Goal: Transaction & Acquisition: Subscribe to service/newsletter

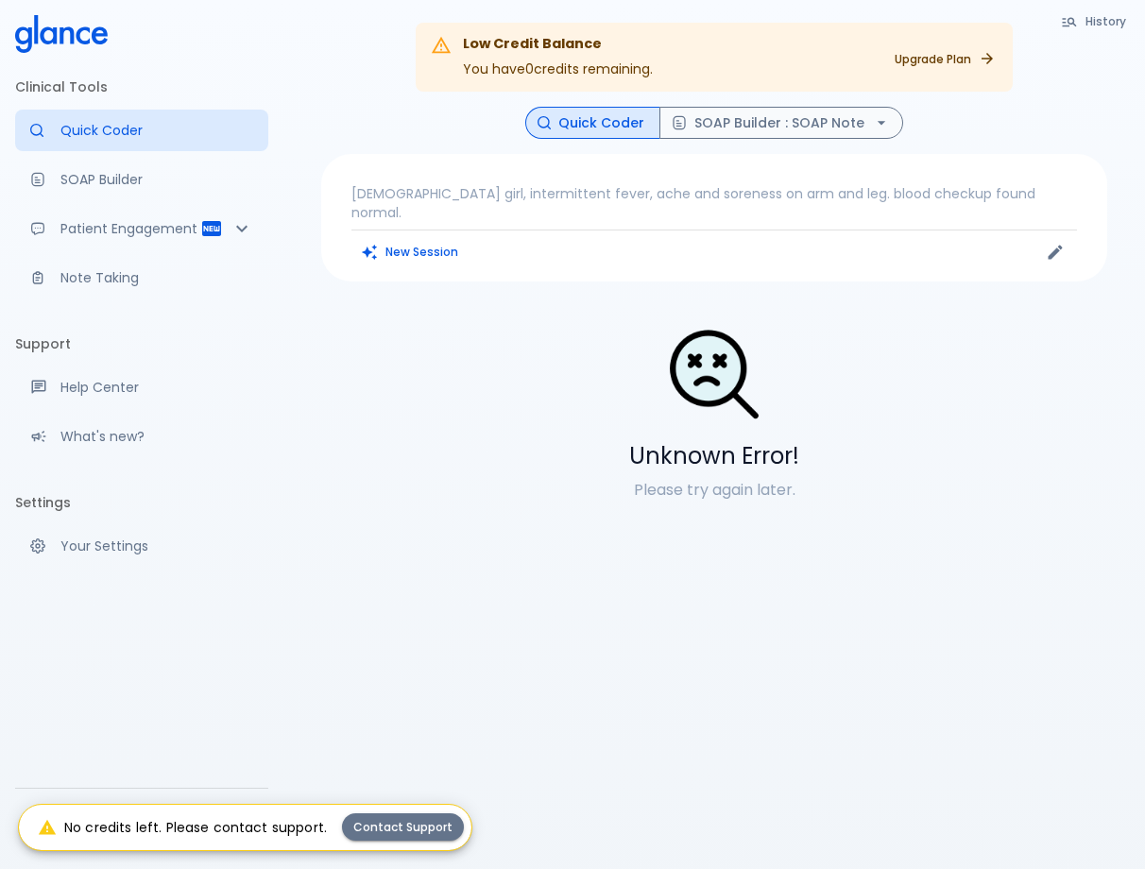
click at [581, 727] on div "Low Credit Balance You have 0 credits remaining. Upgrade Plan History Quick Cod…" at bounding box center [713, 457] width 861 height 914
click at [143, 541] on p "Your Settings" at bounding box center [156, 546] width 193 height 19
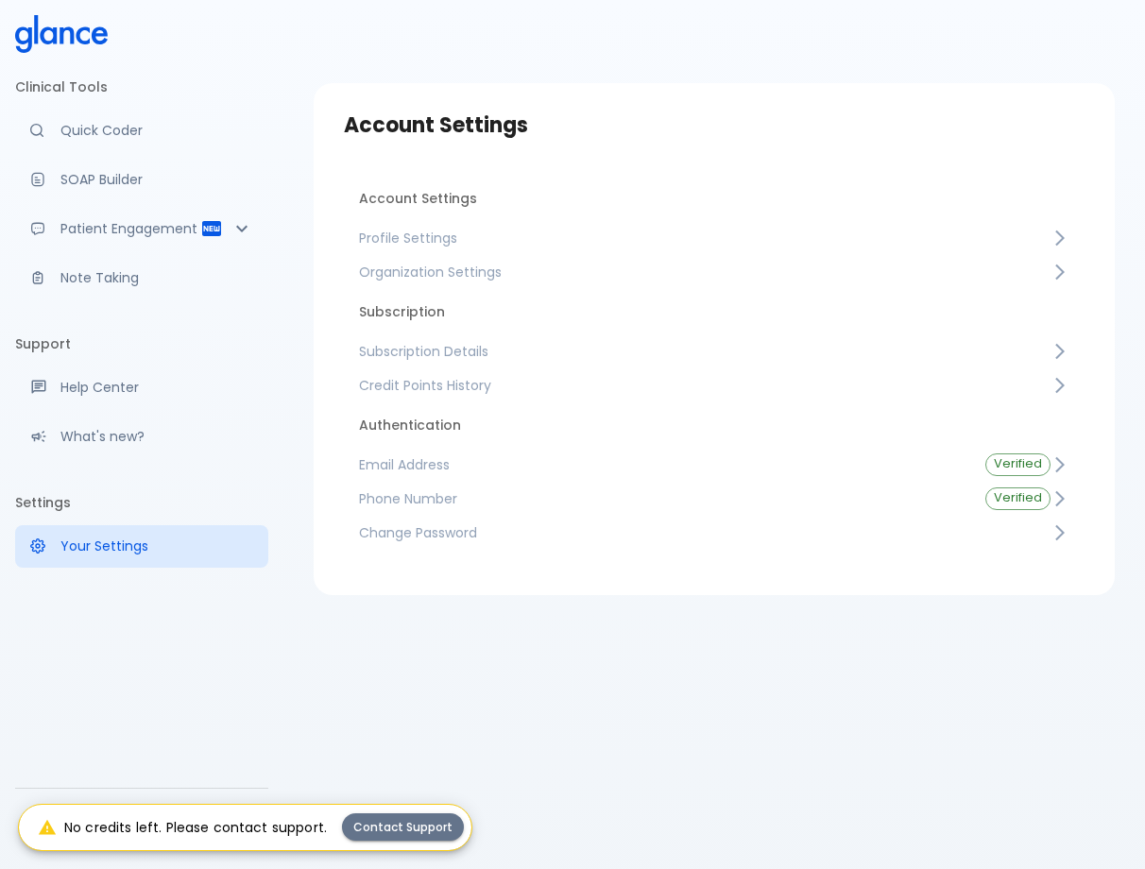
click at [479, 345] on span "Subscription Details" at bounding box center [704, 351] width 691 height 19
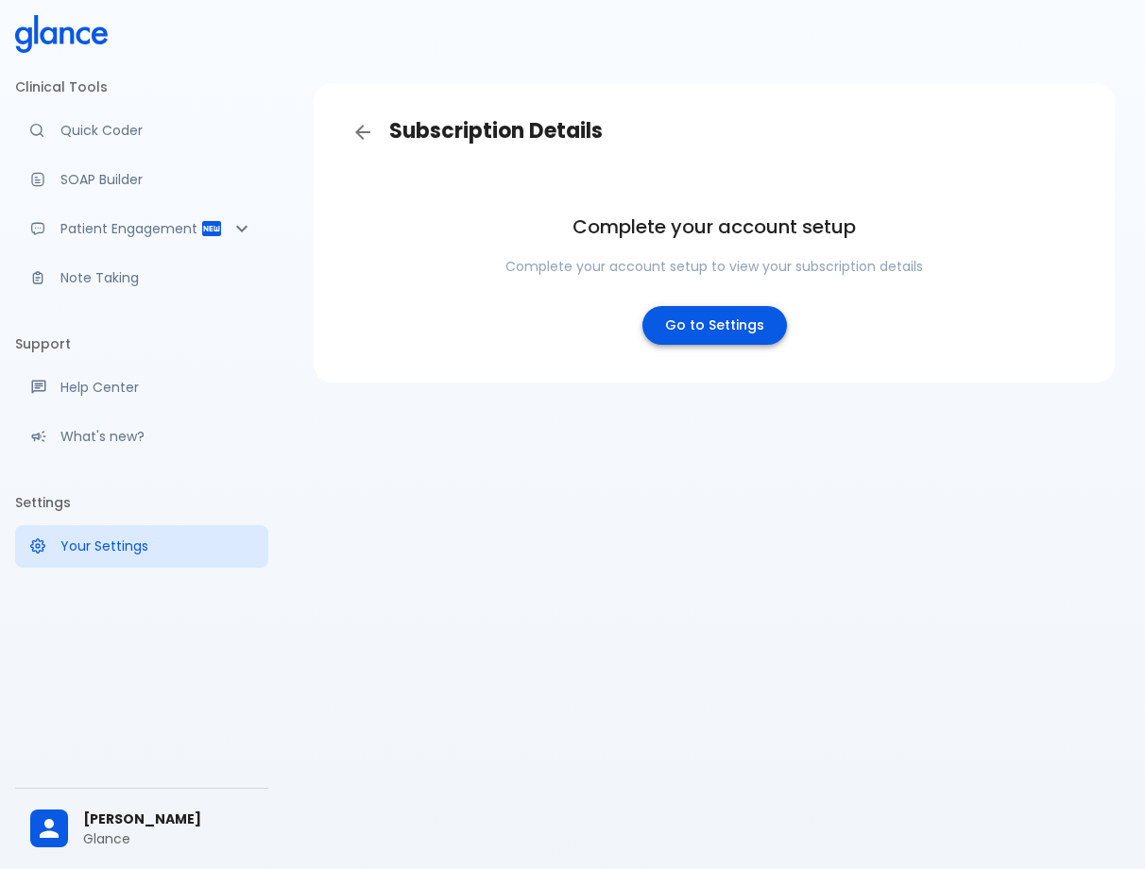
click at [725, 326] on link "Go to Settings" at bounding box center [714, 325] width 145 height 39
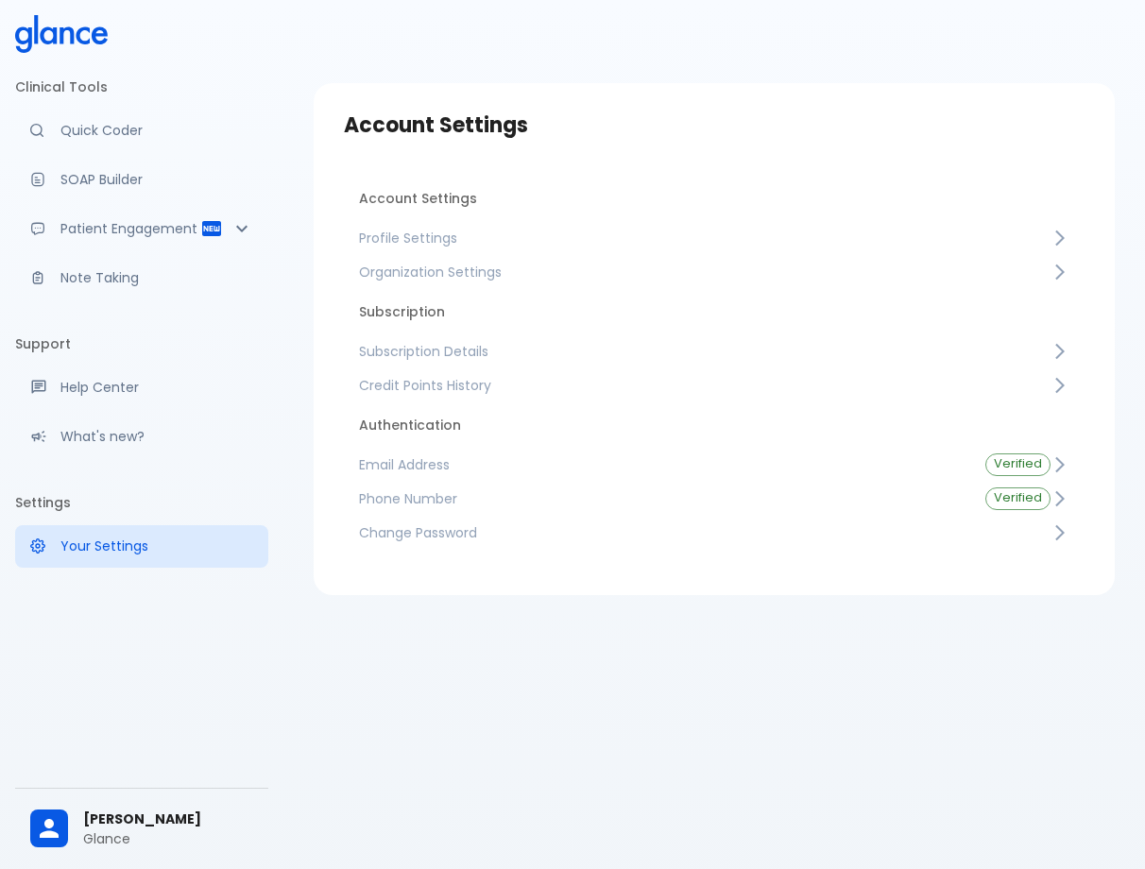
click at [610, 239] on span "Profile Settings" at bounding box center [704, 238] width 691 height 19
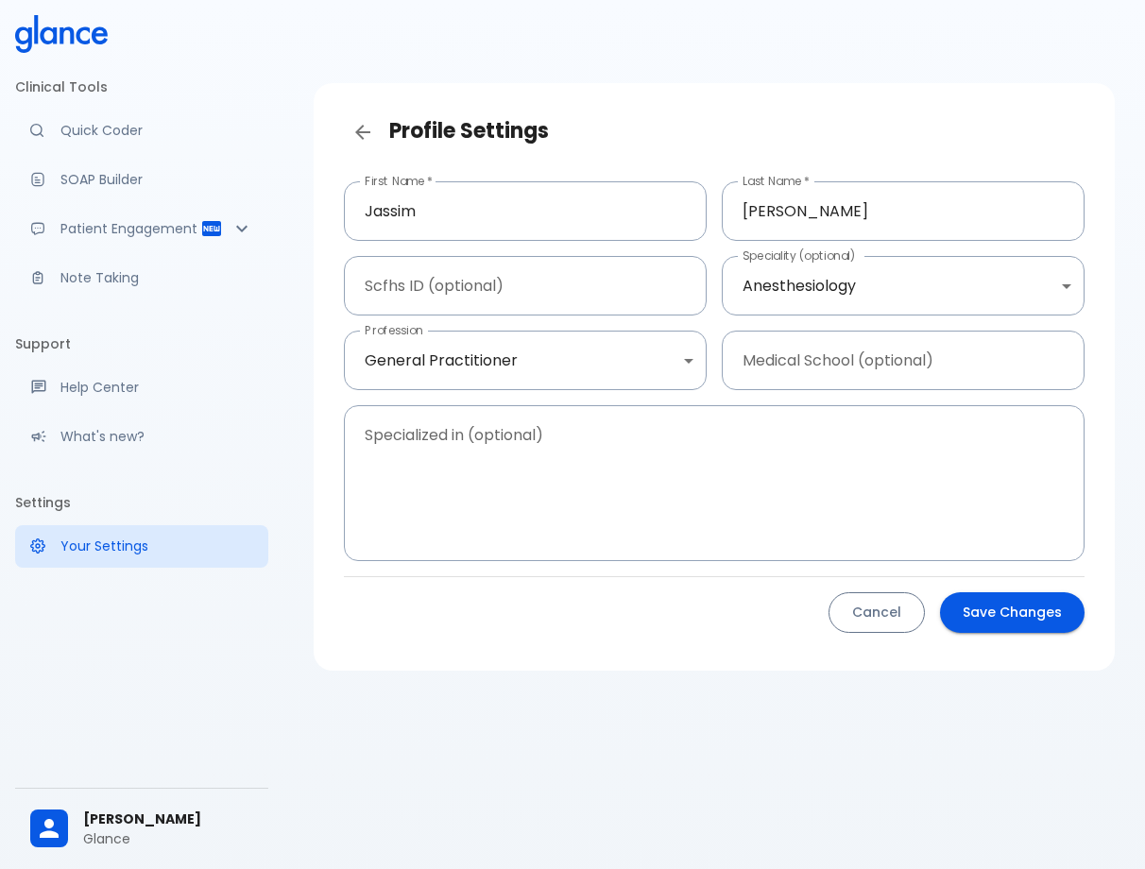
click at [887, 609] on button "Cancel" at bounding box center [876, 612] width 96 height 41
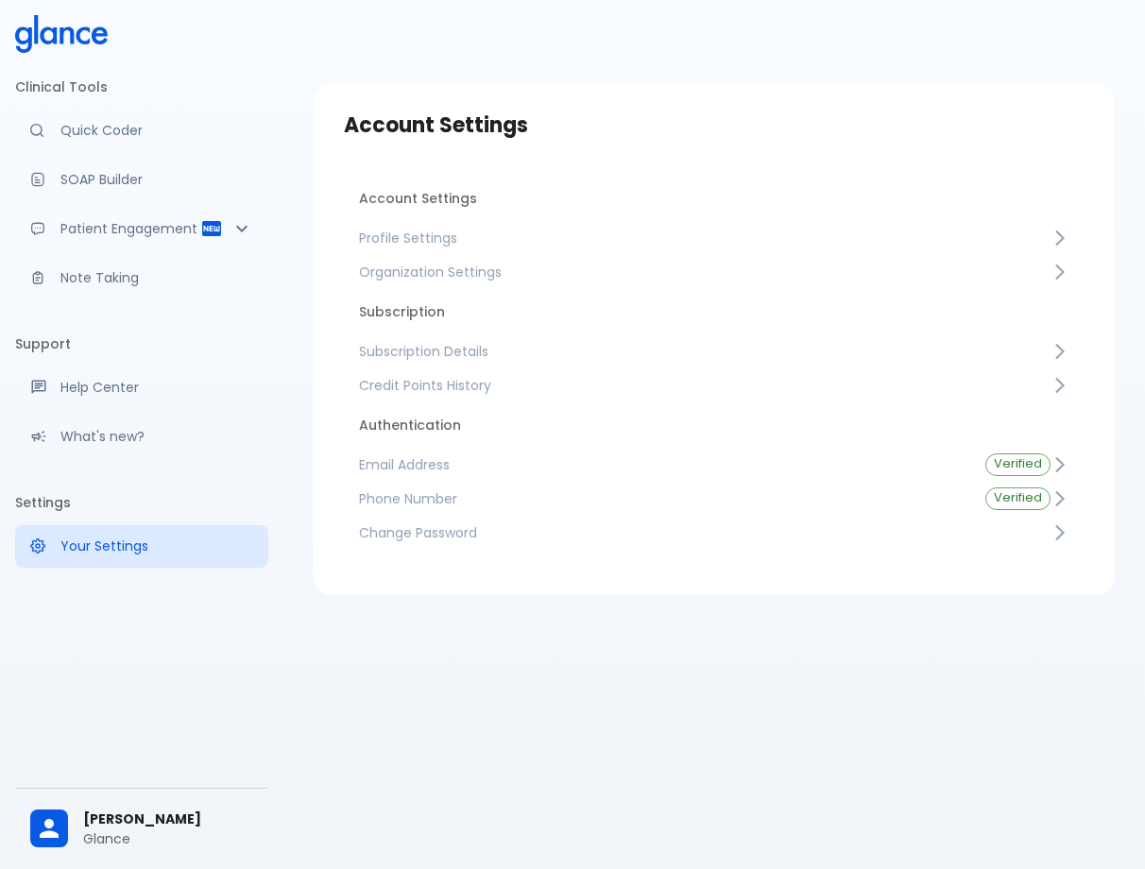
click at [794, 281] on link "Organization Settings" at bounding box center [714, 272] width 741 height 34
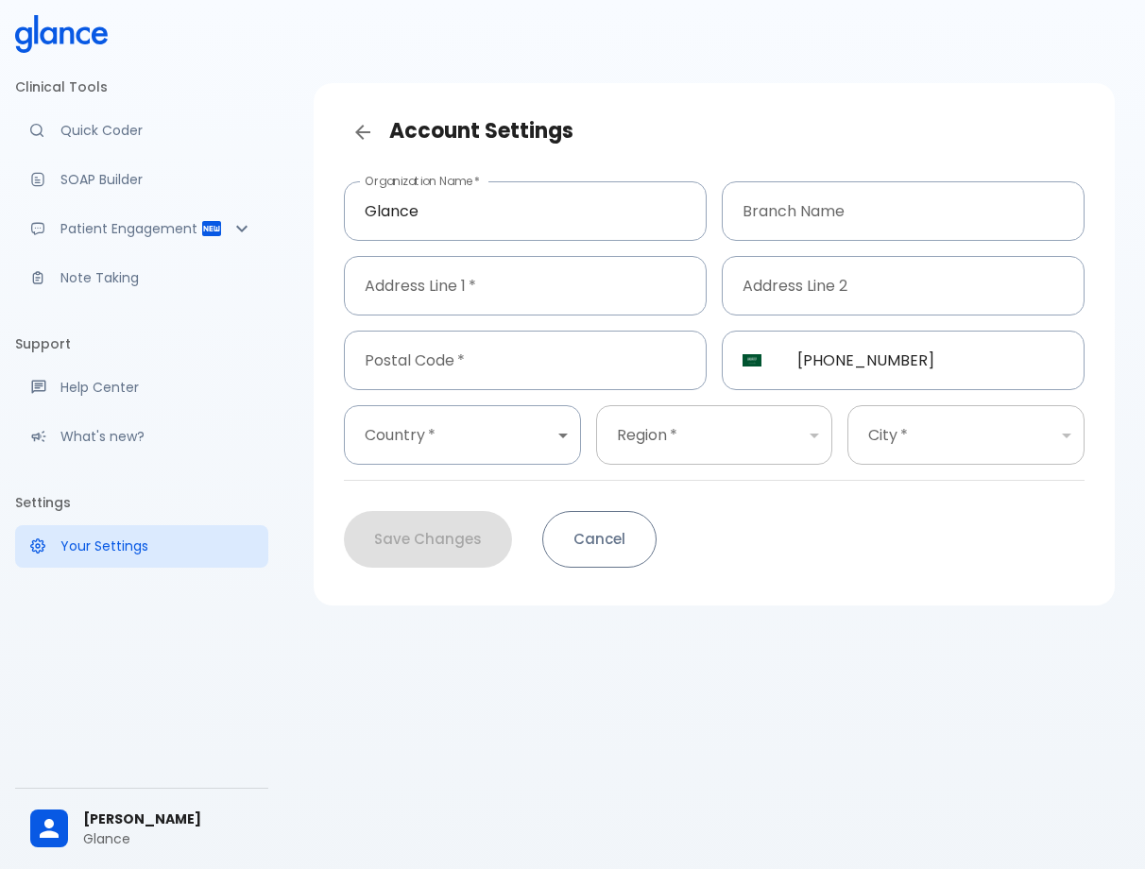
click at [608, 538] on button "Cancel" at bounding box center [599, 539] width 114 height 57
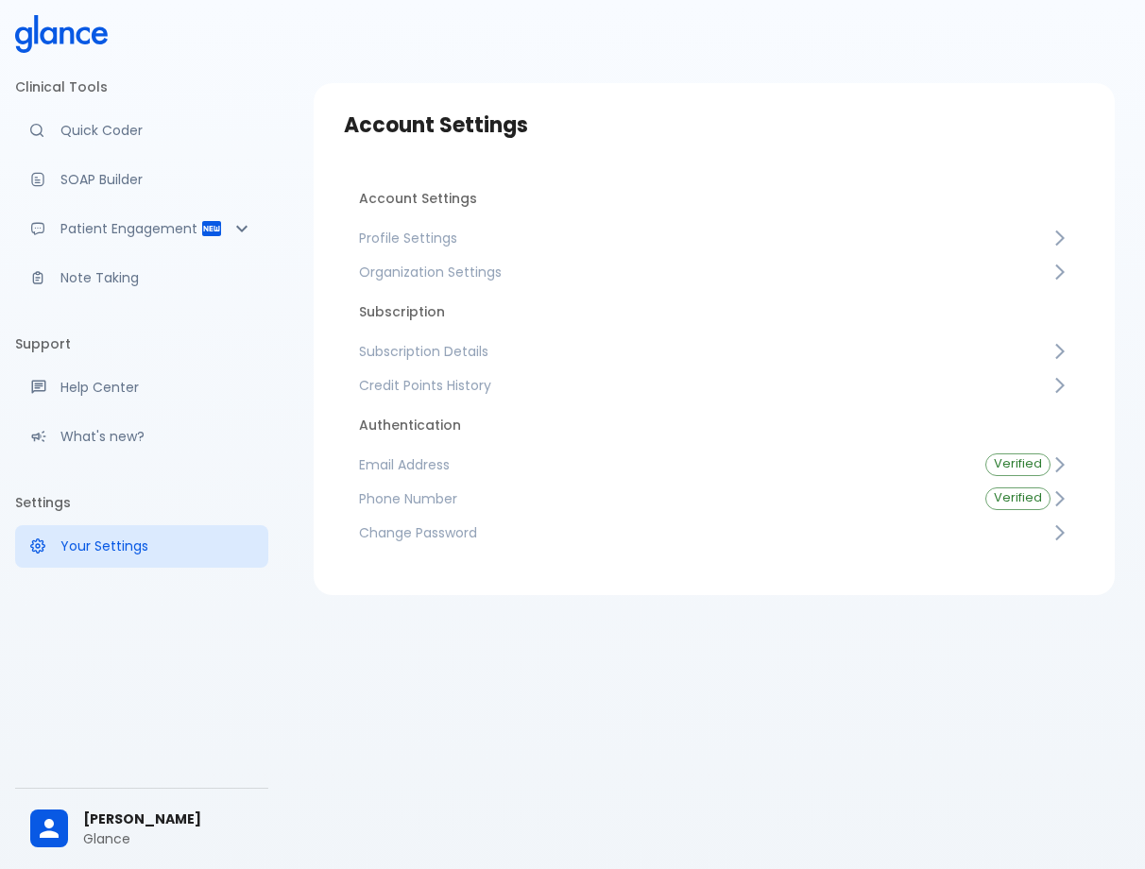
click at [468, 376] on span "Credit Points History" at bounding box center [704, 385] width 691 height 19
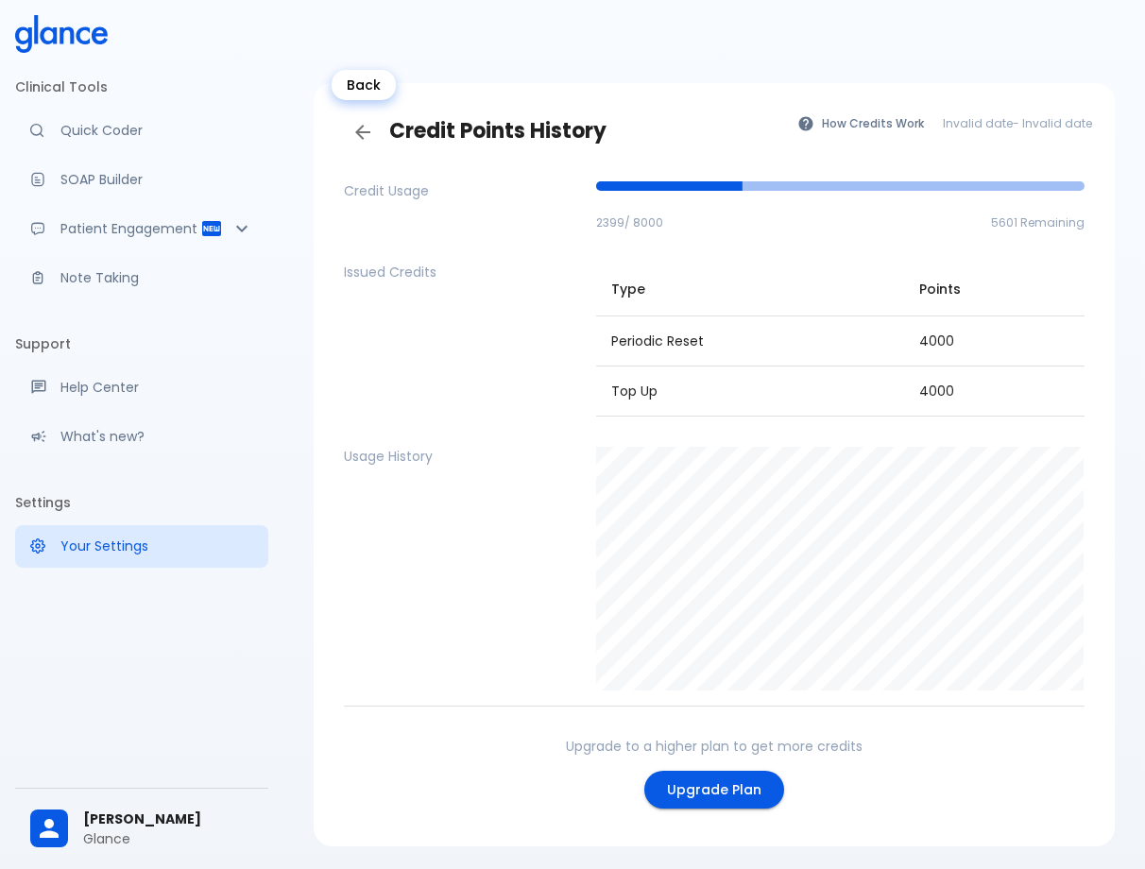
click at [367, 128] on icon "Back" at bounding box center [362, 132] width 23 height 23
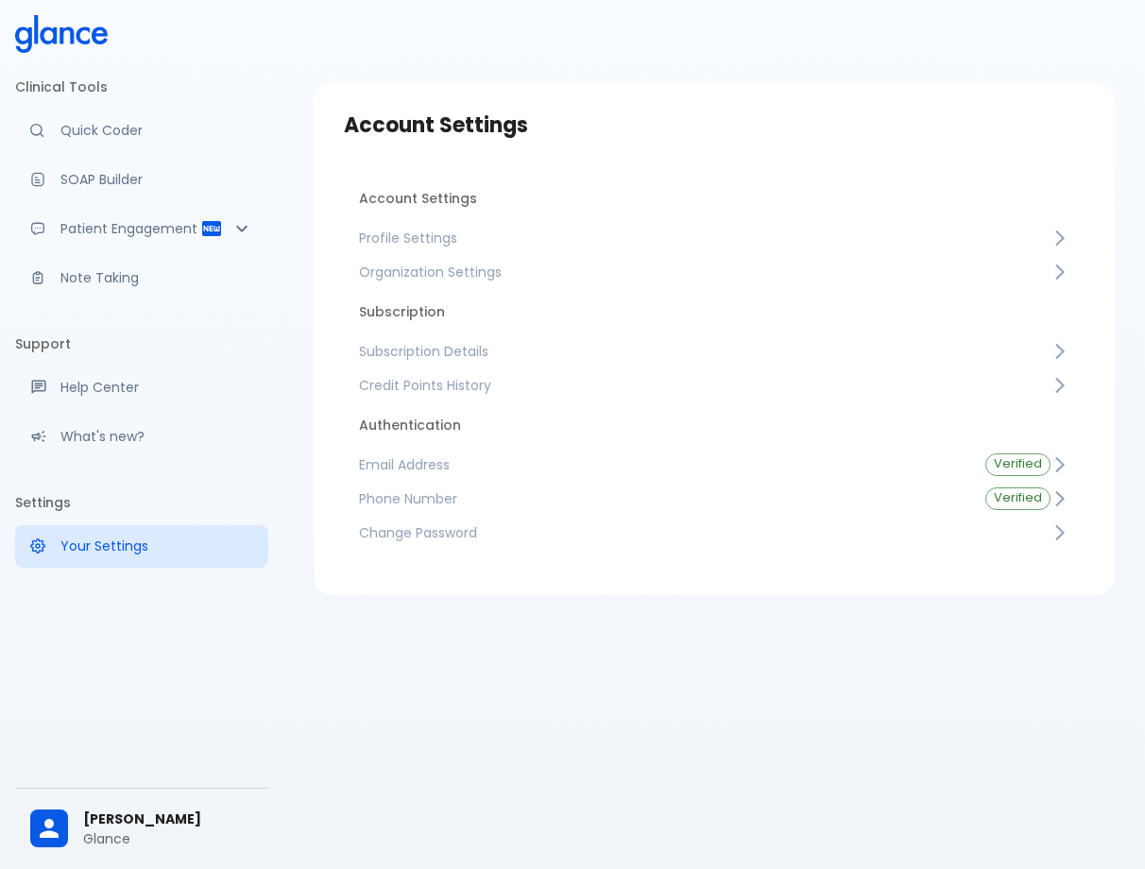
click at [459, 338] on link "Subscription Details" at bounding box center [714, 351] width 741 height 34
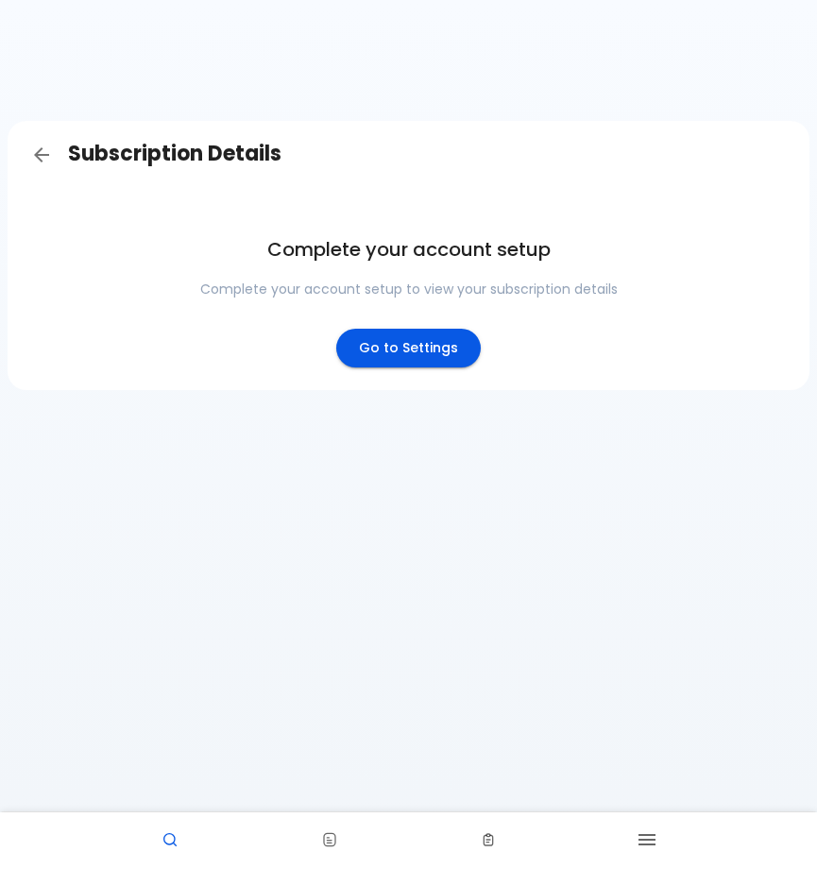
click at [652, 509] on div "Subscription Details Complete your account setup Complete your account setup to…" at bounding box center [408, 476] width 817 height 952
click at [712, 238] on div "Complete your account setup Complete your account setup to view your subscripti…" at bounding box center [401, 293] width 787 height 148
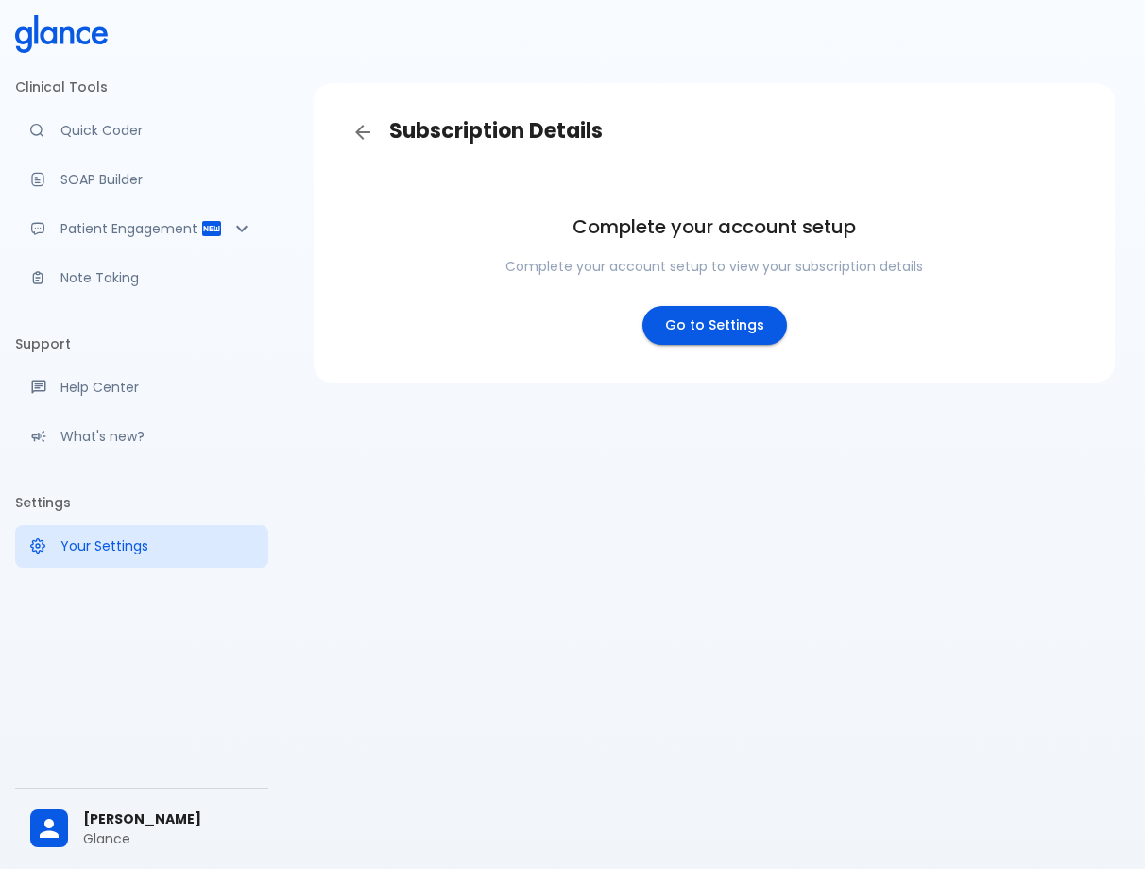
click at [488, 545] on div "Subscription Details Complete your account setup Complete your account setup to…" at bounding box center [713, 457] width 861 height 914
click at [171, 810] on span "[PERSON_NAME]" at bounding box center [168, 820] width 170 height 20
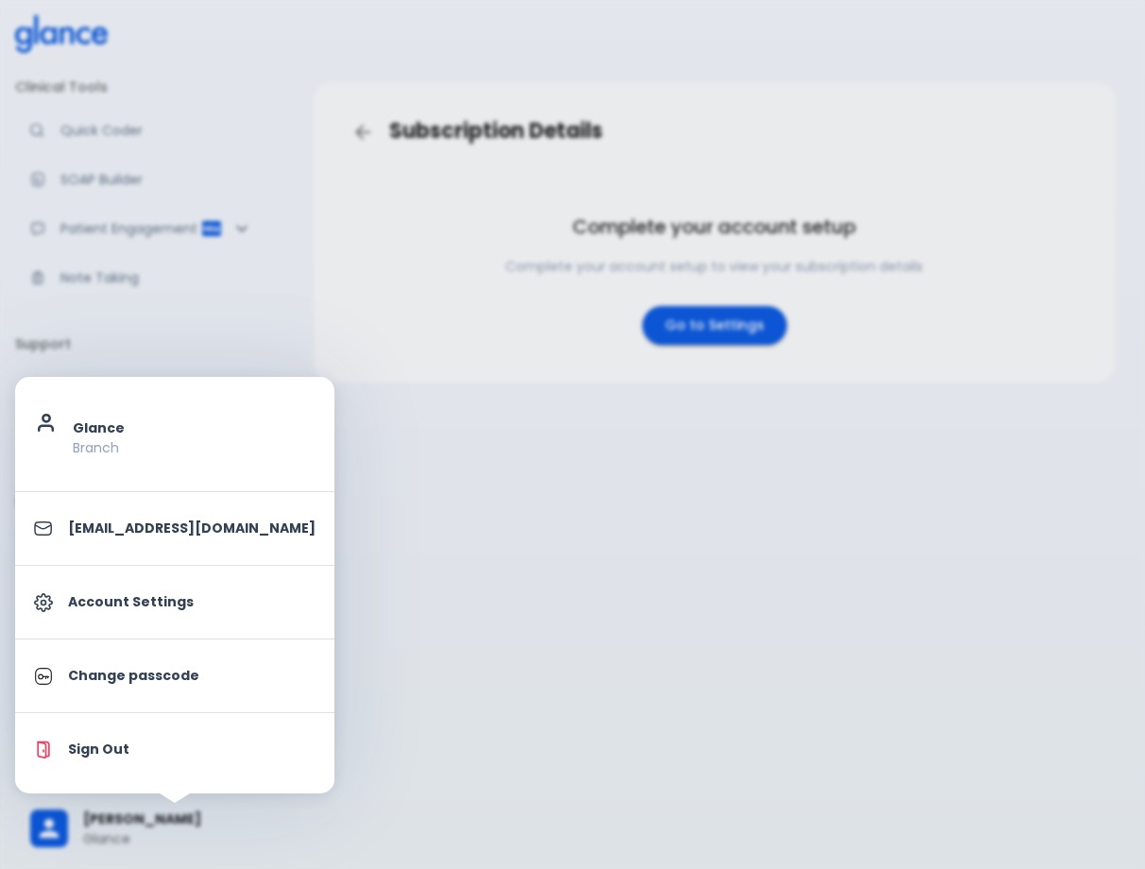
click at [212, 600] on p "Account Settings" at bounding box center [191, 602] width 247 height 20
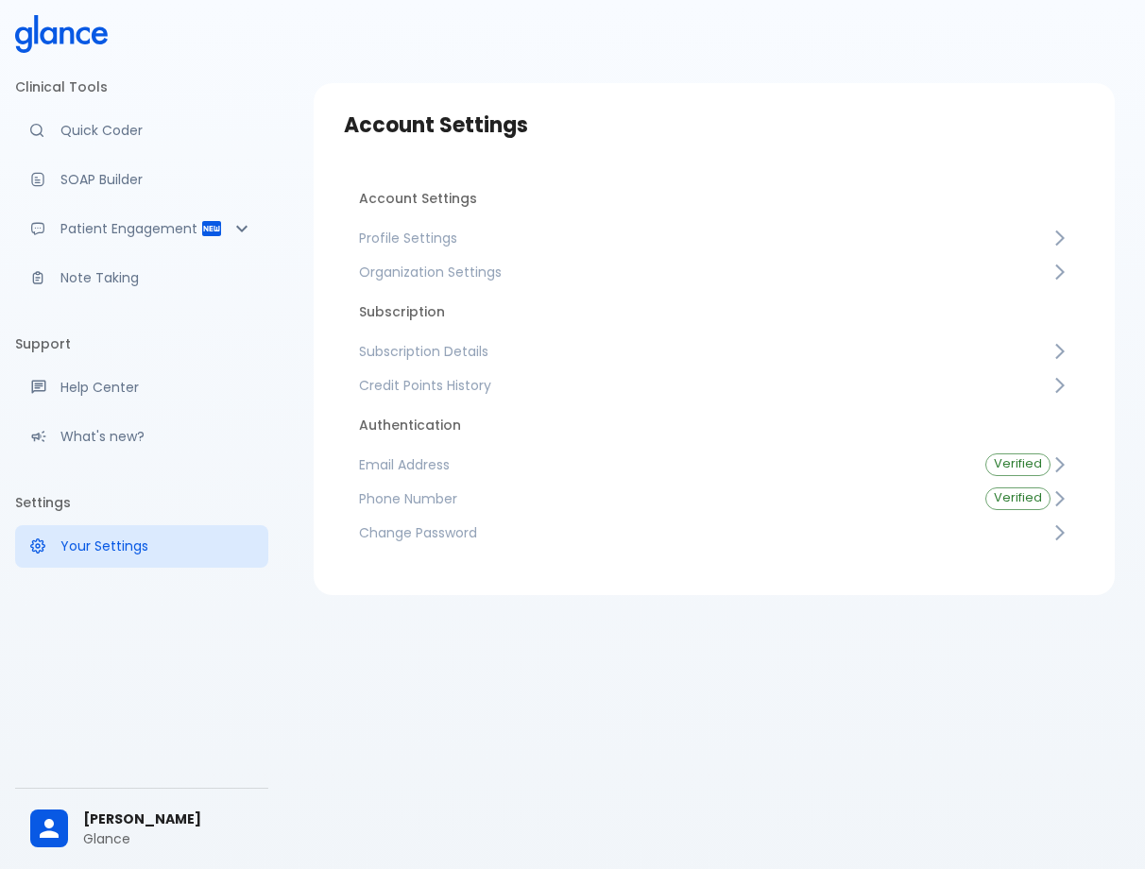
click at [469, 238] on span "Profile Settings" at bounding box center [704, 238] width 691 height 19
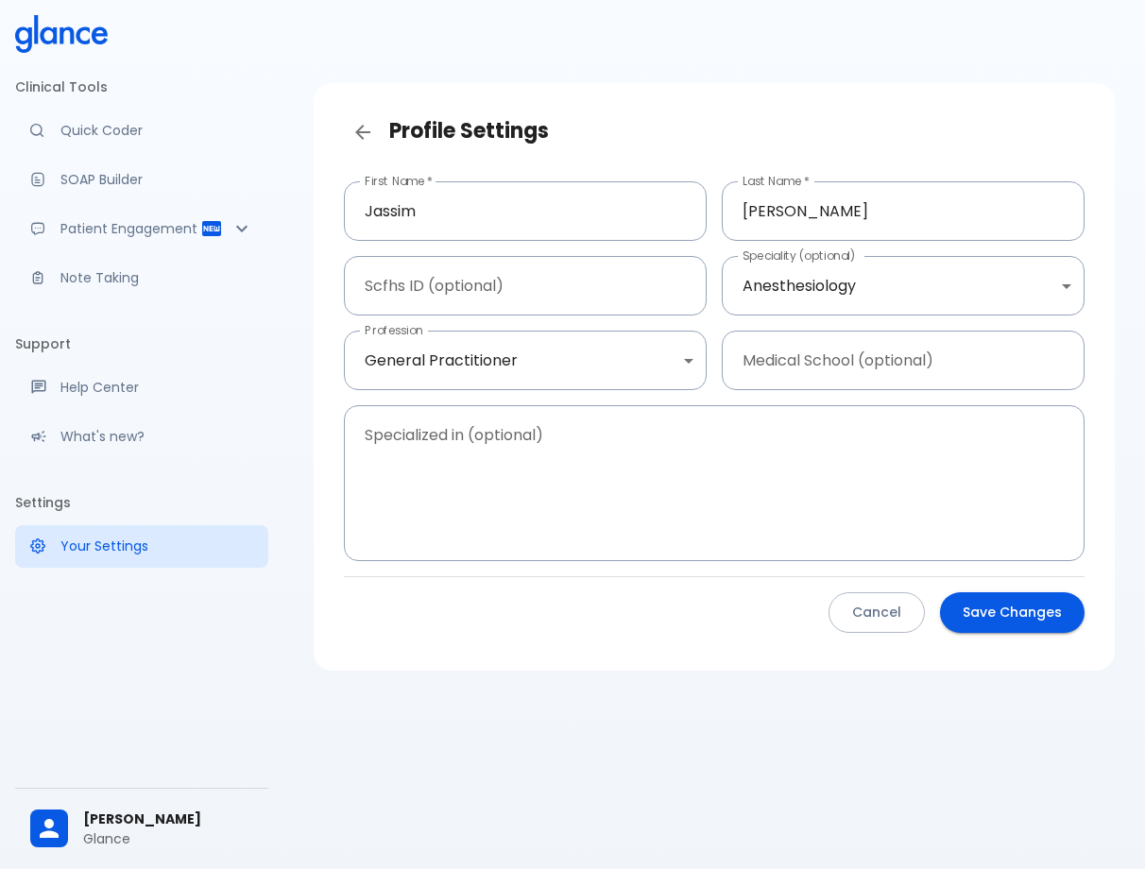
click at [668, 738] on div "Profile Settings First Name   * Jassim First Name * Last Name   * Abdul Latheef…" at bounding box center [713, 457] width 861 height 914
click at [57, 32] on icon at bounding box center [48, 35] width 17 height 18
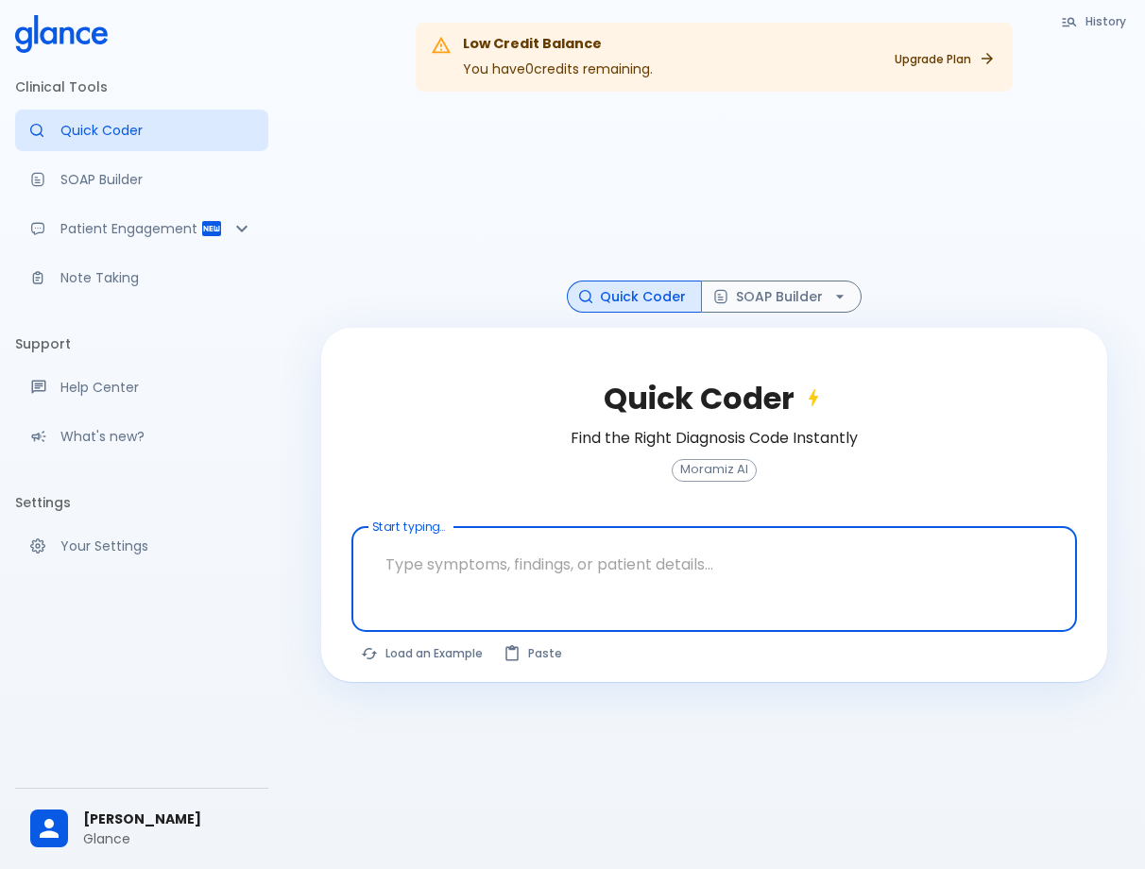
click at [187, 534] on link "Your Settings" at bounding box center [141, 546] width 253 height 42
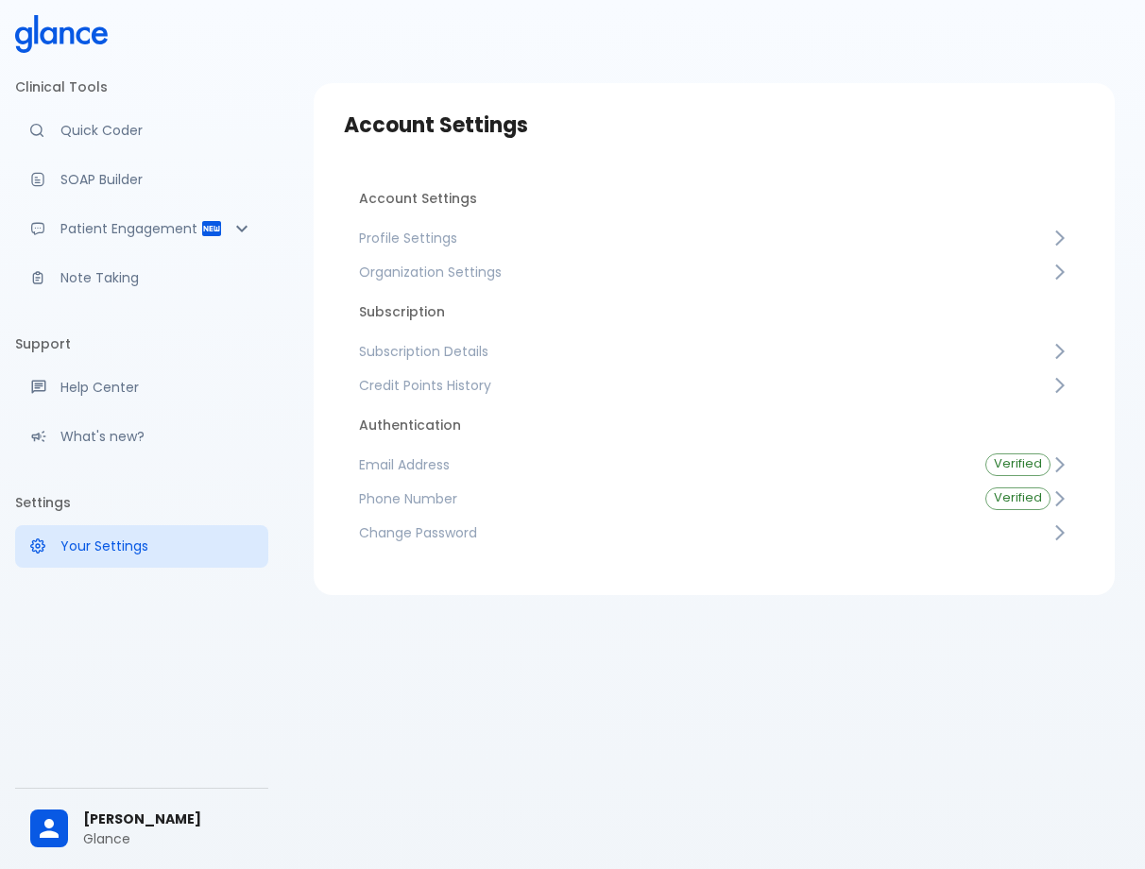
click at [524, 384] on span "Credit Points History" at bounding box center [704, 385] width 691 height 19
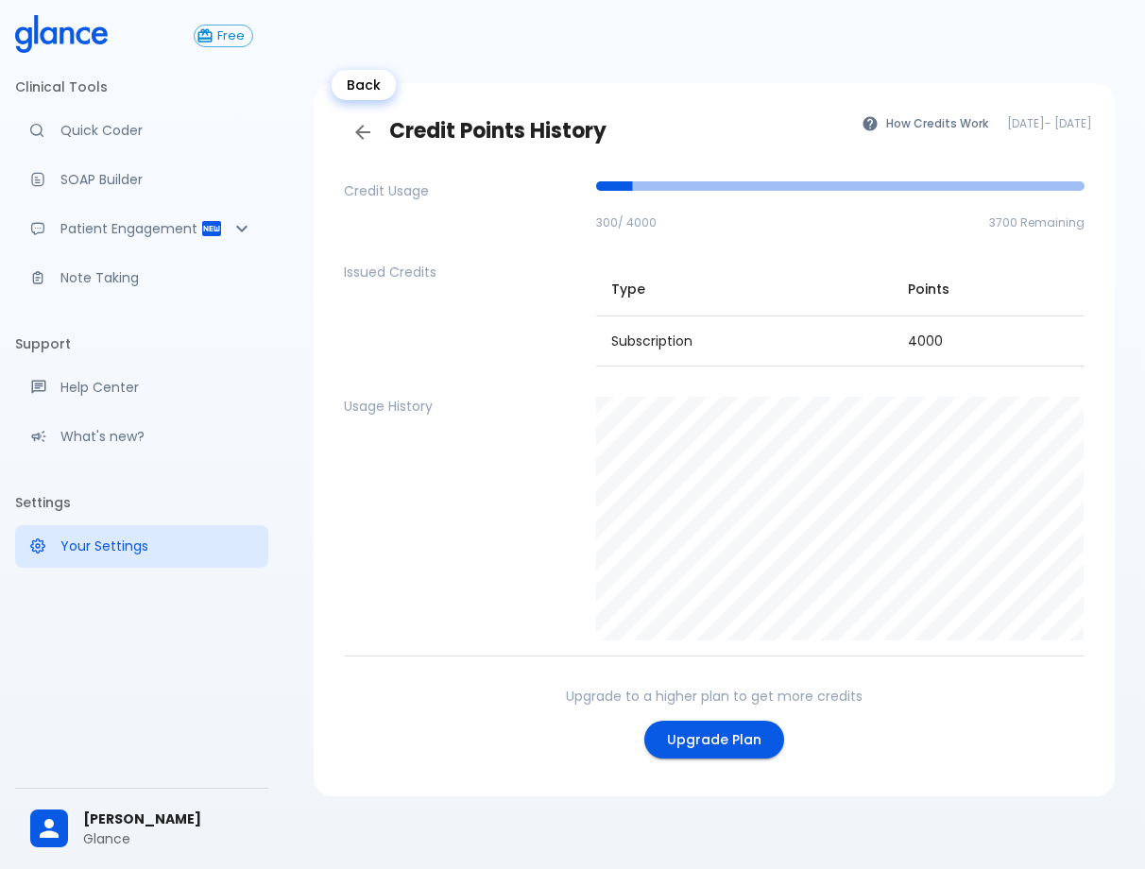
click at [360, 136] on icon "Back" at bounding box center [362, 132] width 15 height 15
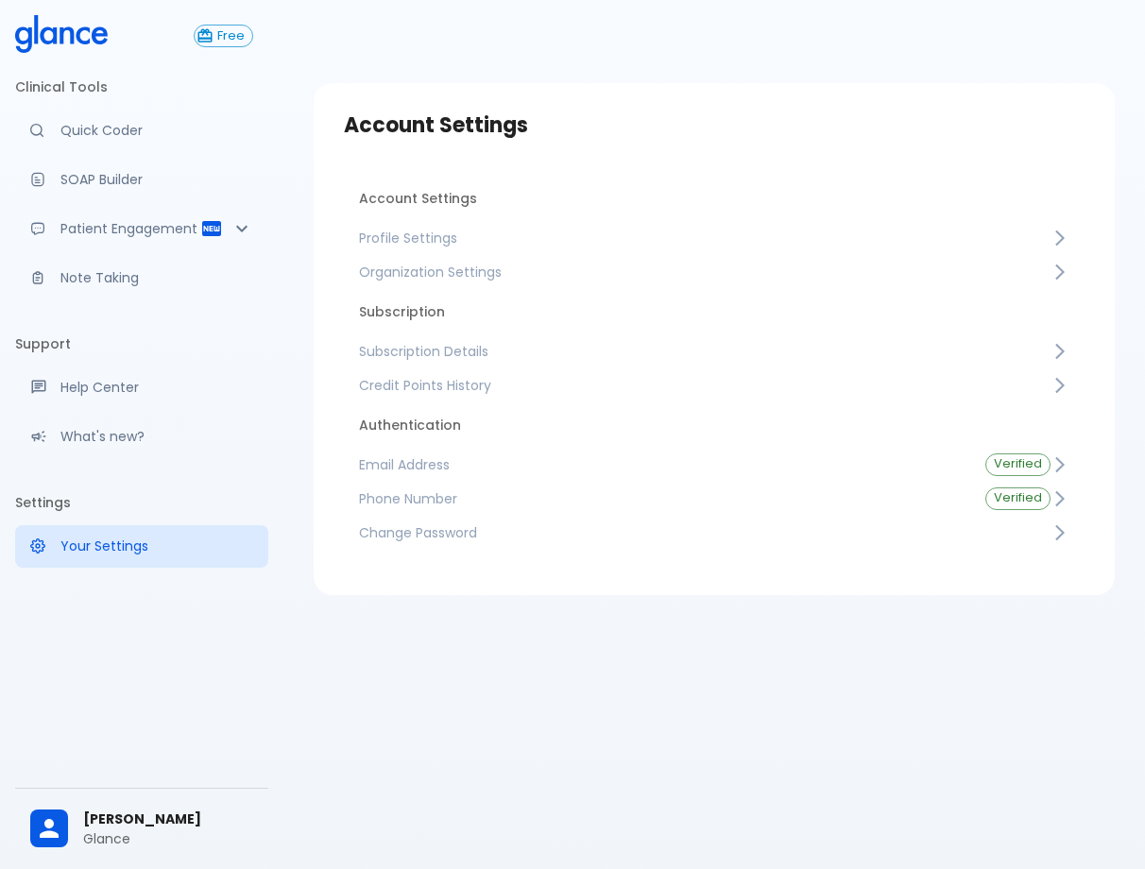
click at [484, 359] on span "Subscription Details" at bounding box center [704, 351] width 691 height 19
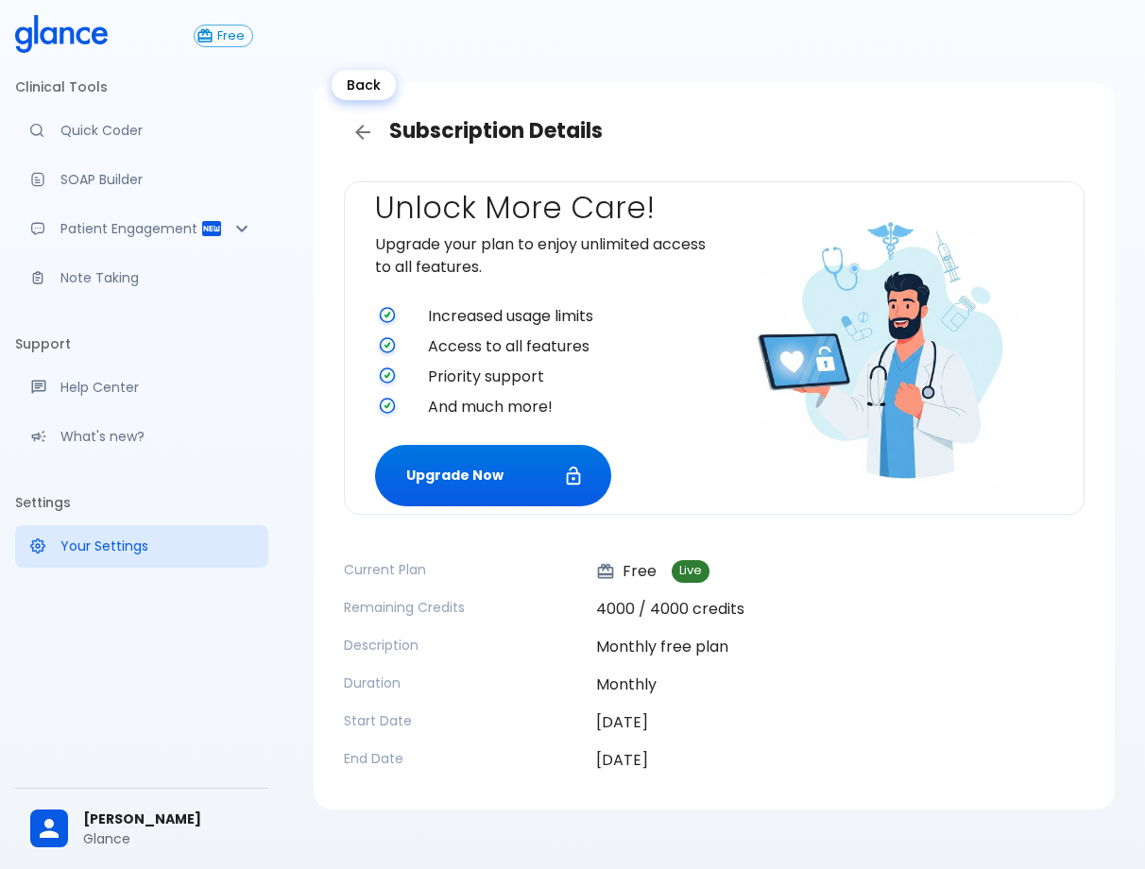
click at [369, 131] on icon "Back" at bounding box center [362, 132] width 15 height 15
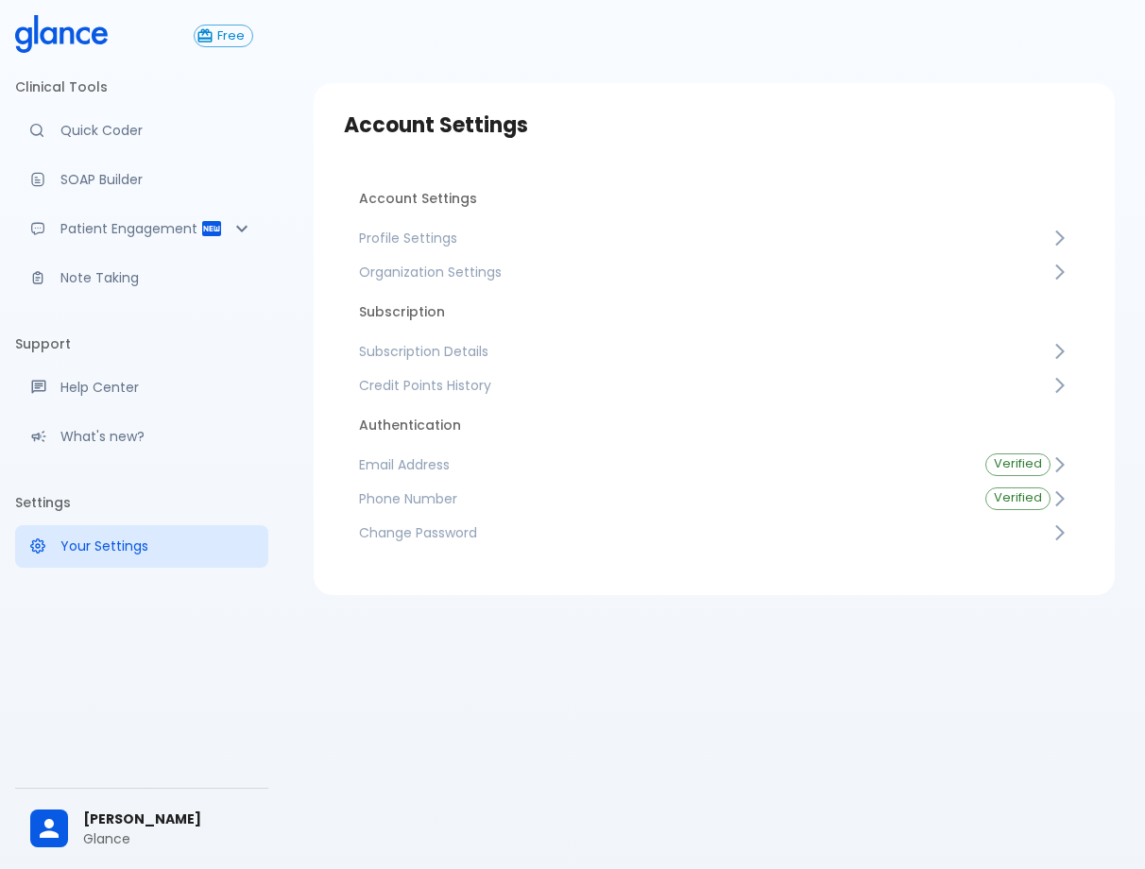
click at [481, 378] on span "Credit Points History" at bounding box center [704, 385] width 691 height 19
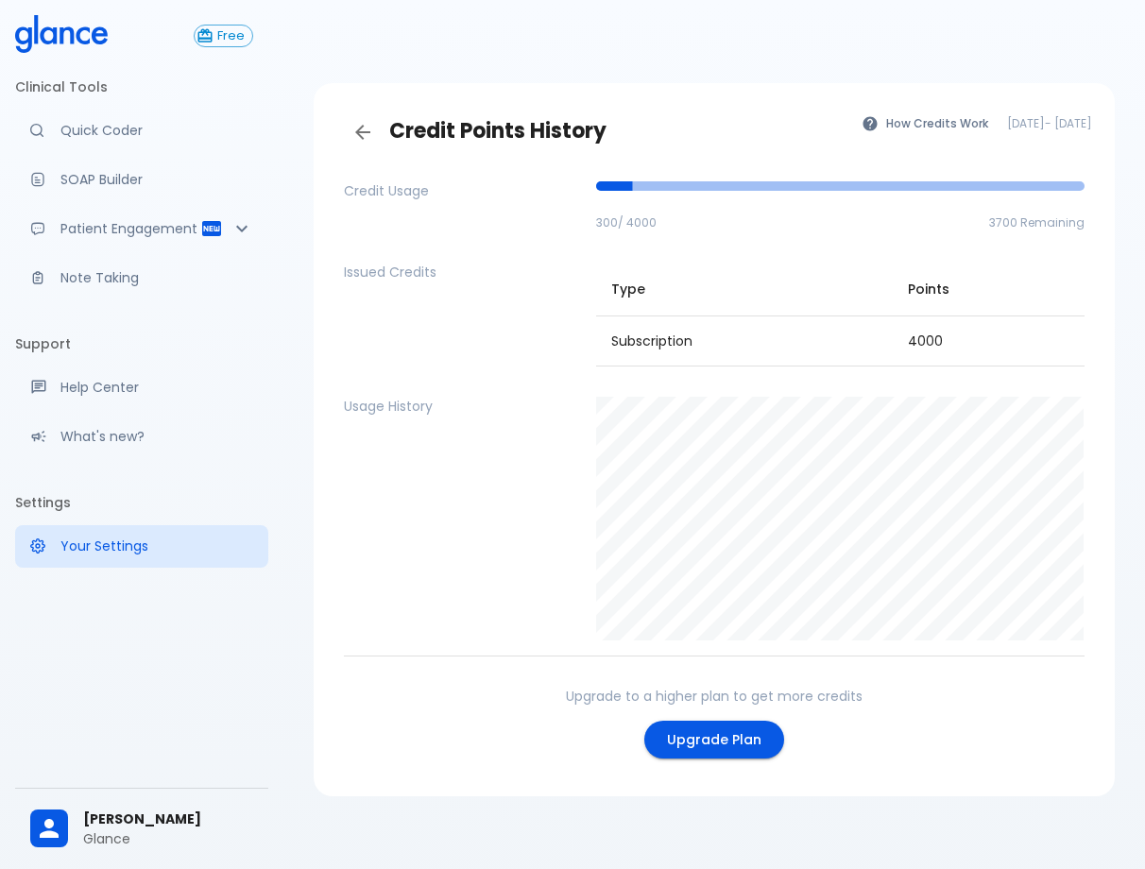
click at [103, 44] on icon at bounding box center [61, 34] width 93 height 38
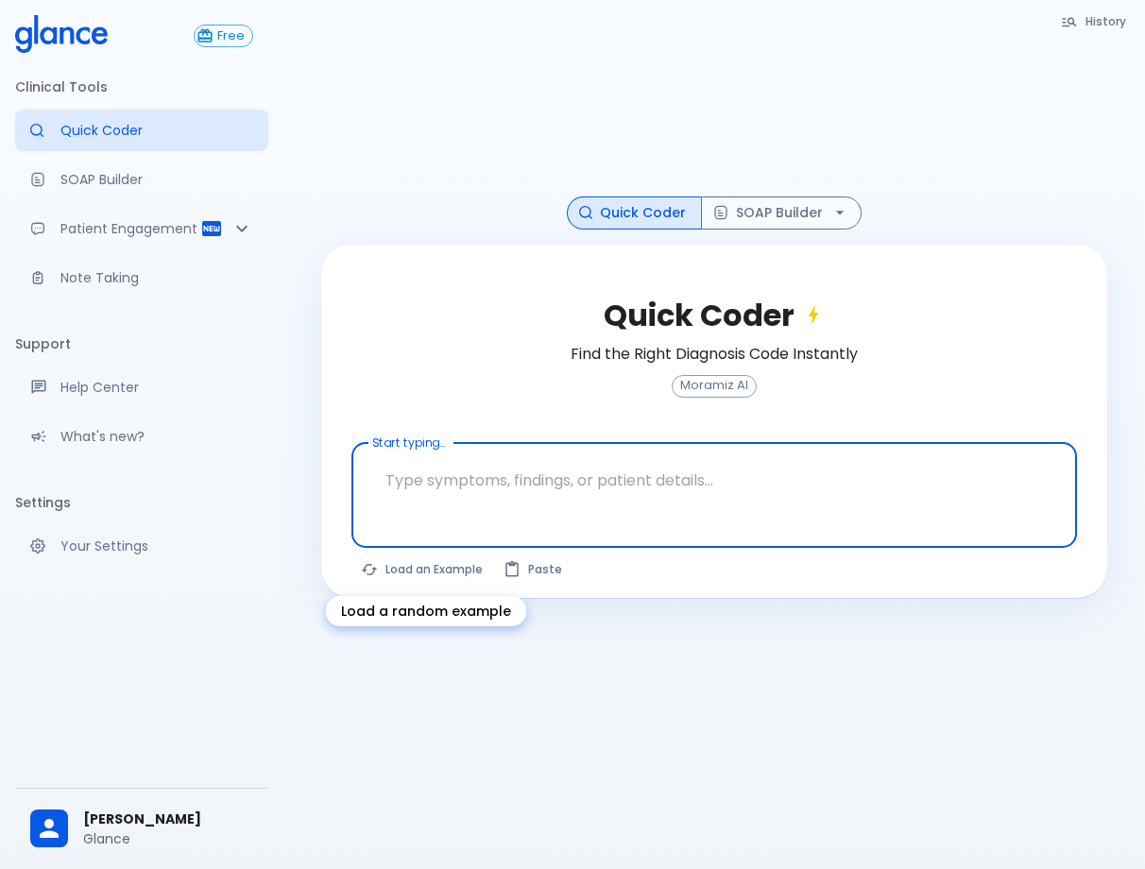
click at [398, 576] on button "Load an Example" at bounding box center [422, 568] width 143 height 27
type textarea "30F, weight loss, [MEDICAL_DATA], [MEDICAL_DATA], HR 121, [MEDICAL_DATA], TSH u…"
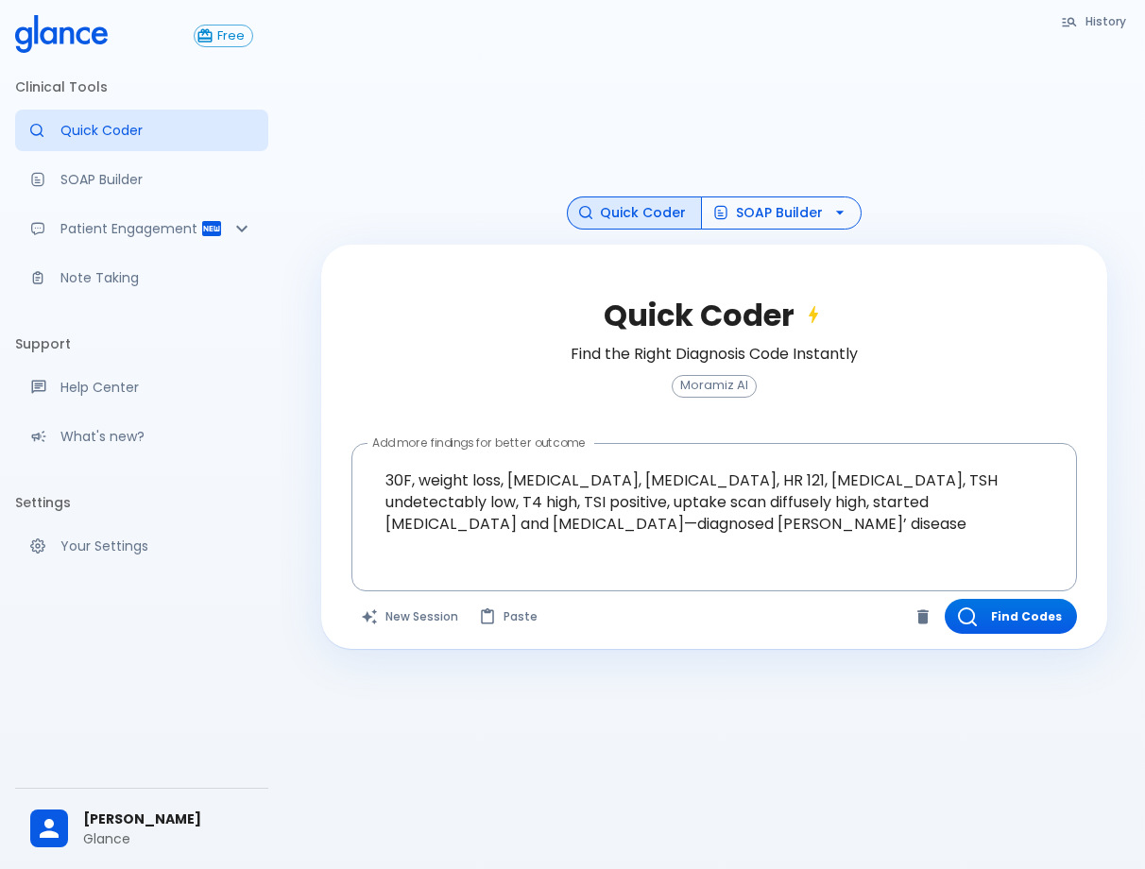
click at [832, 211] on icon "button" at bounding box center [839, 212] width 19 height 19
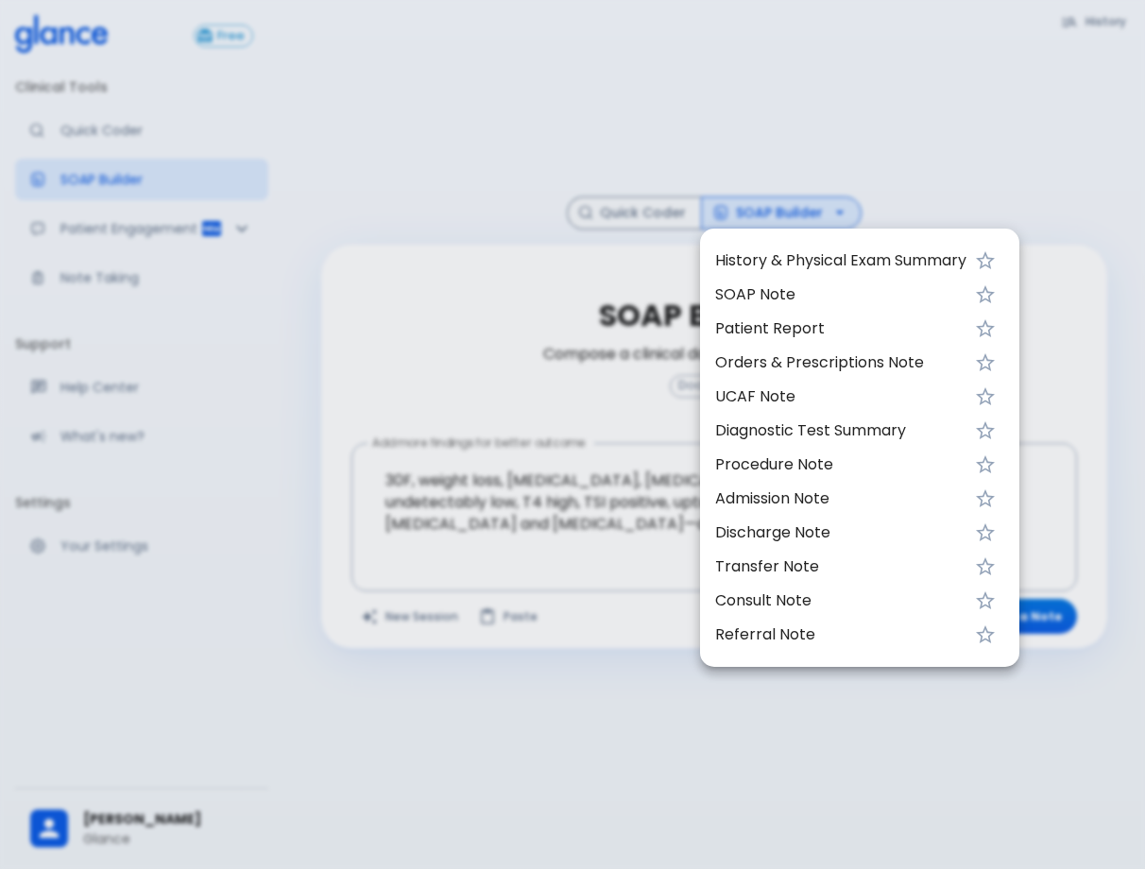
click at [835, 385] on span "UCAF Note" at bounding box center [840, 396] width 251 height 23
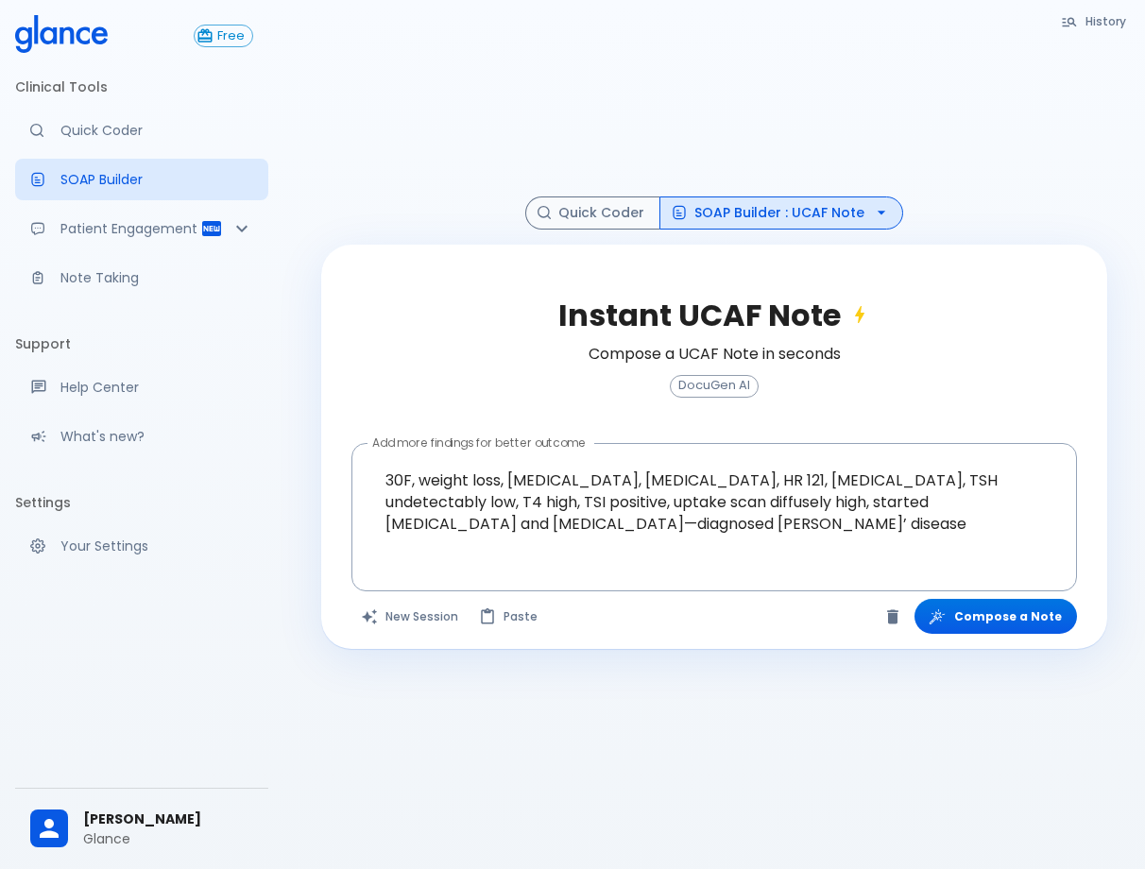
click at [953, 597] on div "Instant UCAF Note Compose a UCAF Note in seconds DocuGen AI Add more findings f…" at bounding box center [714, 447] width 786 height 405
click at [985, 617] on button "Compose a Note" at bounding box center [995, 616] width 162 height 35
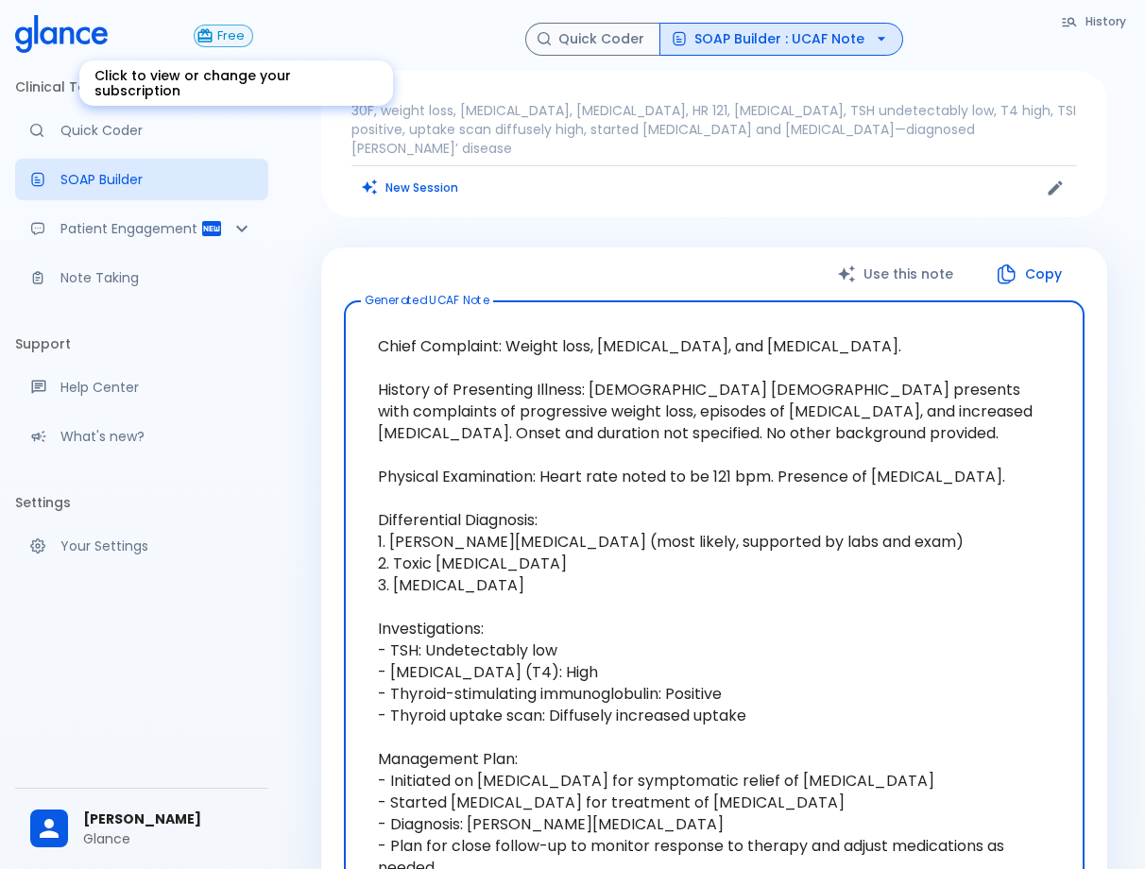
click at [211, 45] on button "Free" at bounding box center [224, 36] width 60 height 23
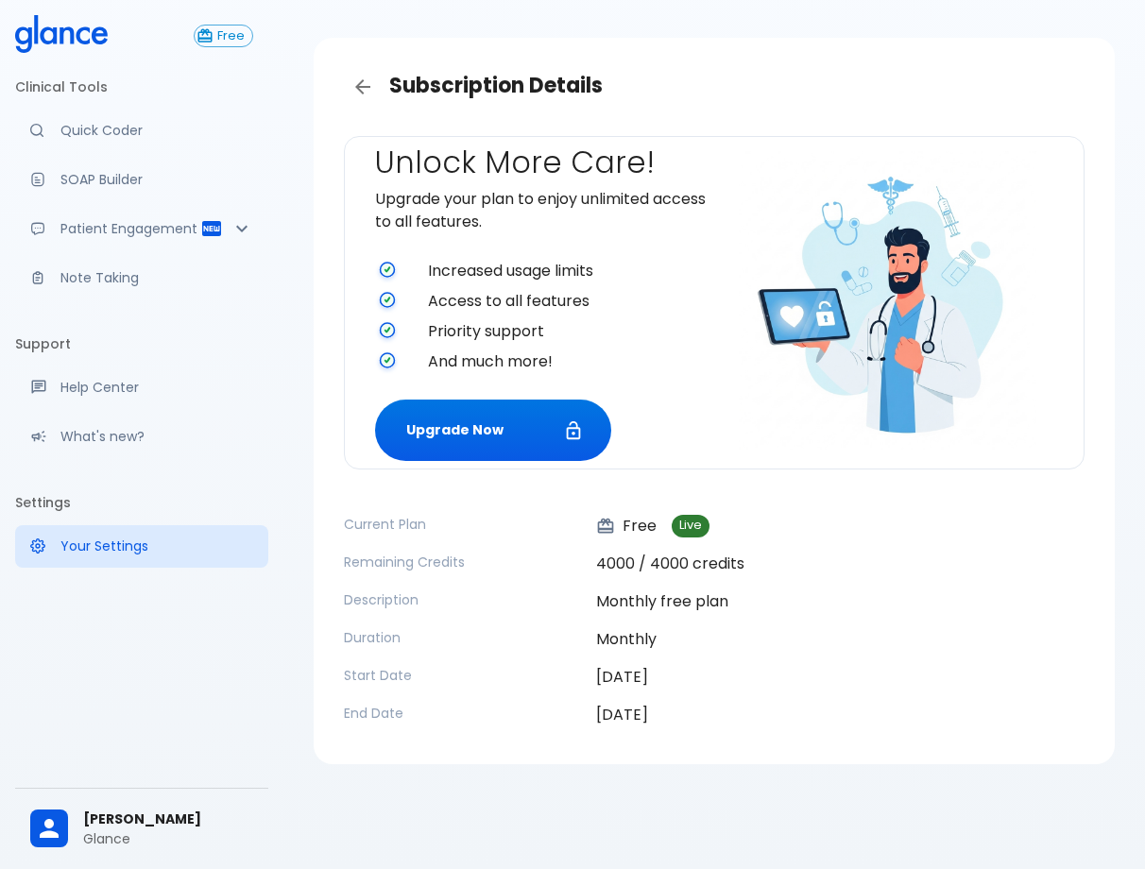
scroll to position [45, 0]
click at [519, 429] on button "Upgrade Now" at bounding box center [493, 430] width 236 height 61
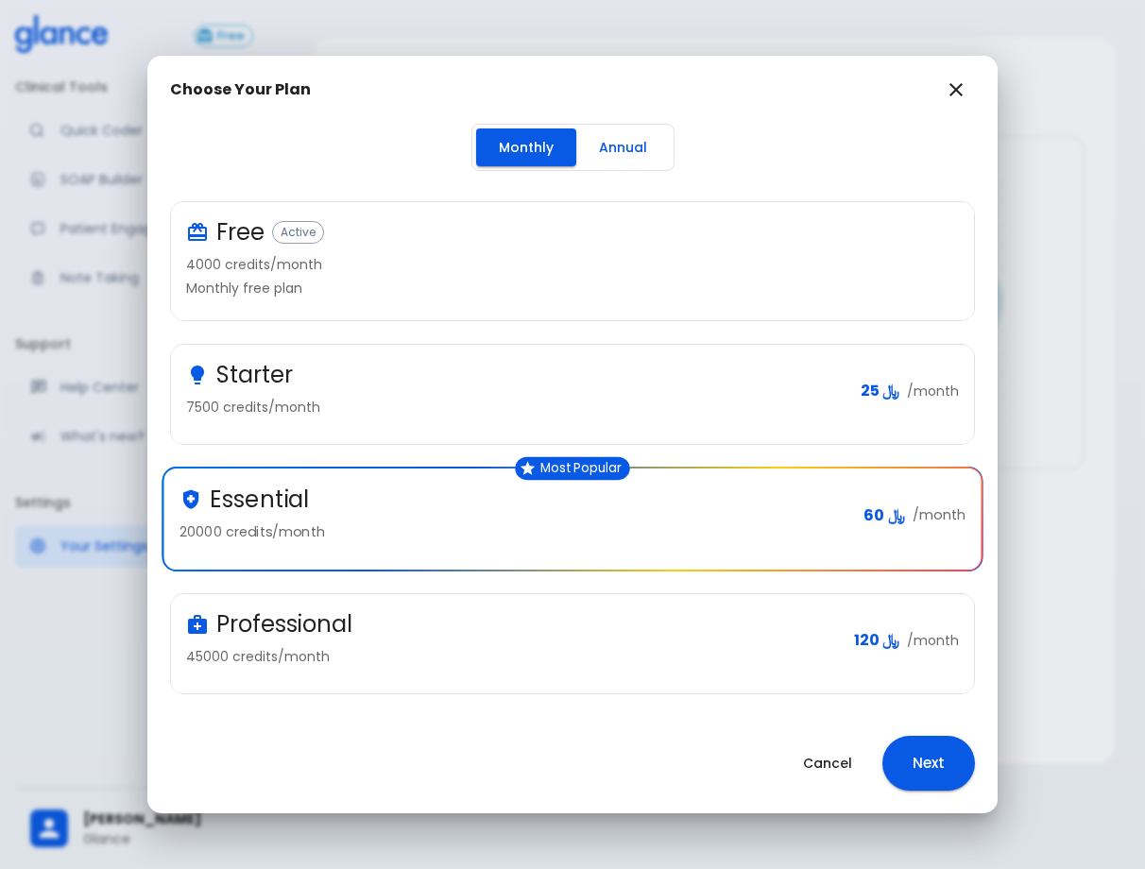
click at [964, 89] on icon "button" at bounding box center [956, 89] width 23 height 23
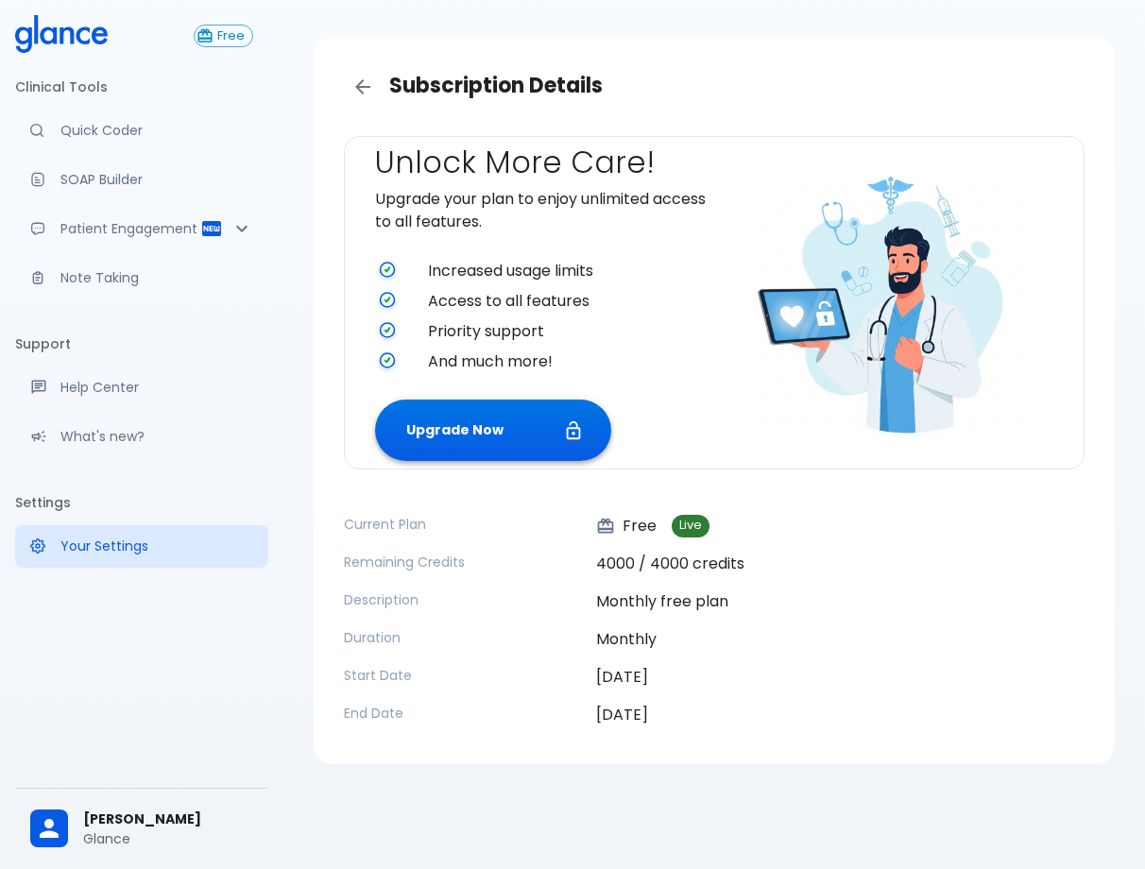
click at [526, 436] on button "Upgrade Now" at bounding box center [493, 430] width 236 height 61
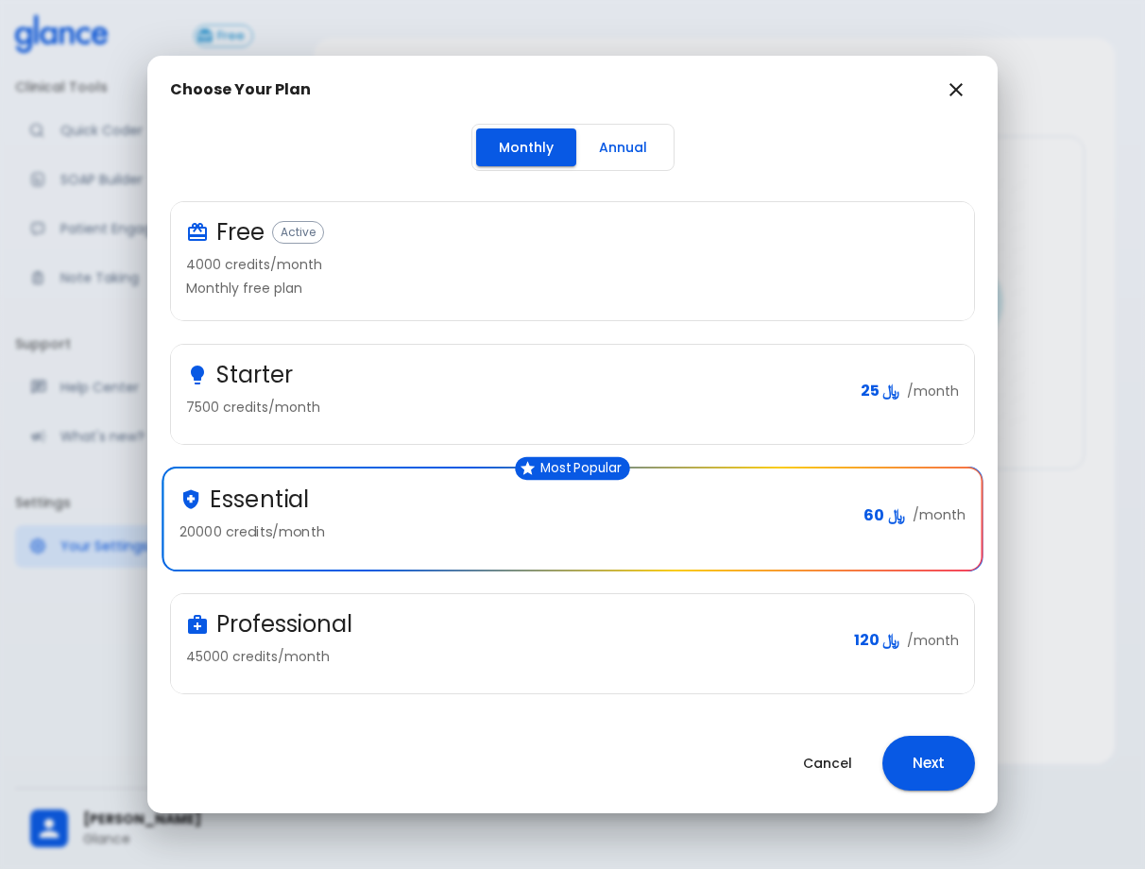
click at [607, 135] on button "Annual" at bounding box center [623, 147] width 94 height 39
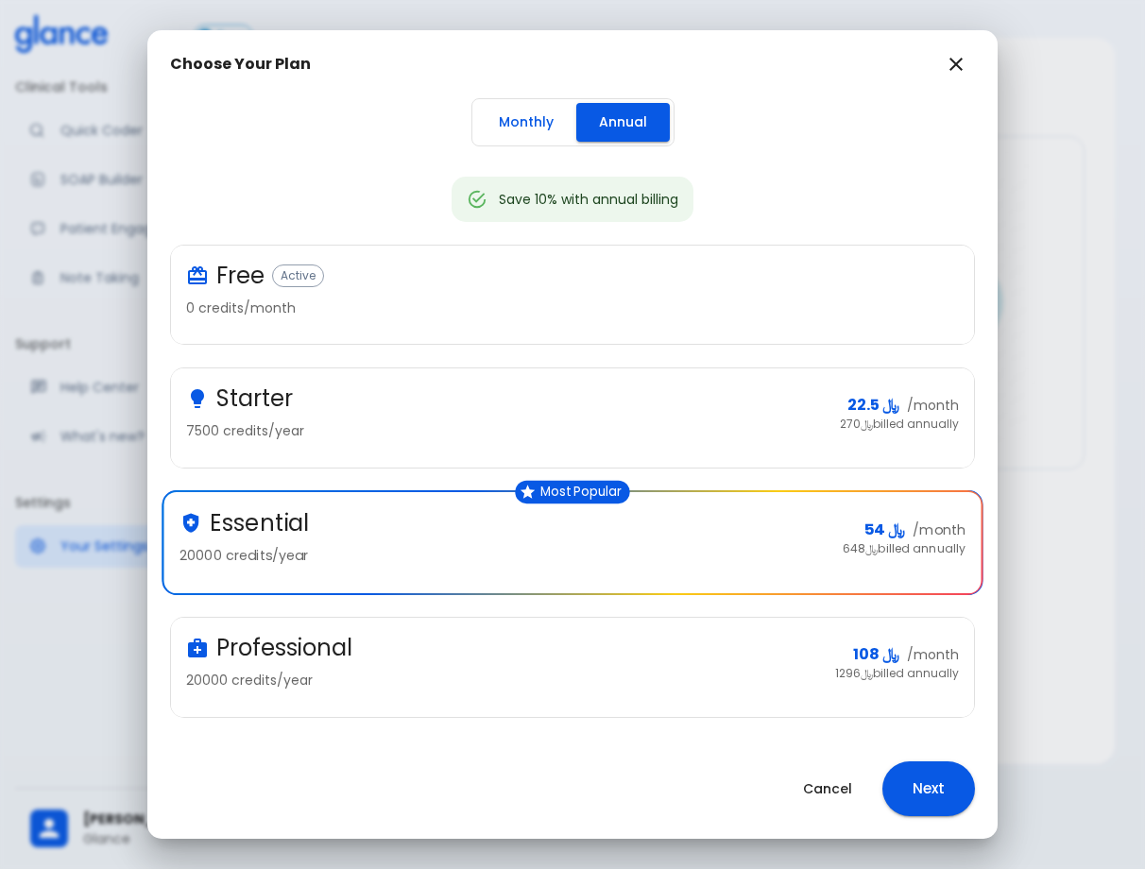
click at [525, 125] on button "Monthly" at bounding box center [526, 122] width 100 height 39
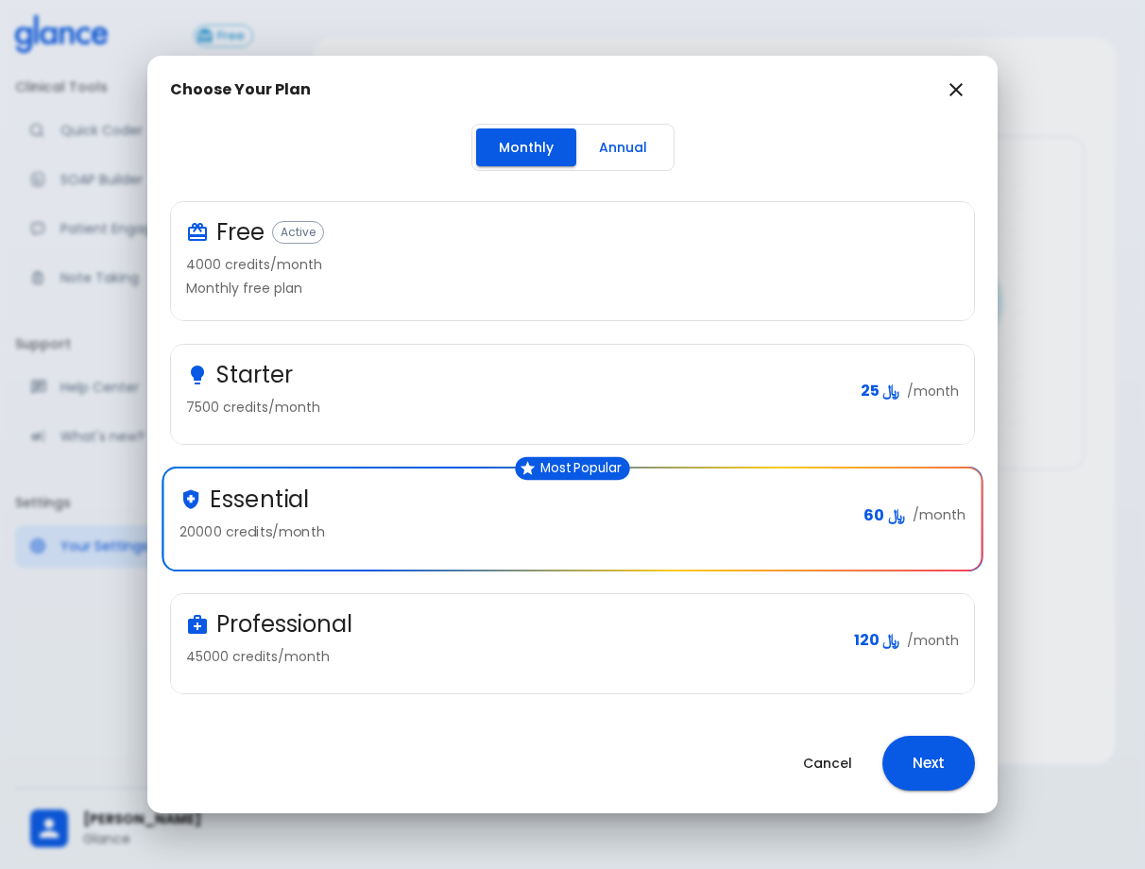
click at [611, 154] on button "Annual" at bounding box center [623, 147] width 94 height 39
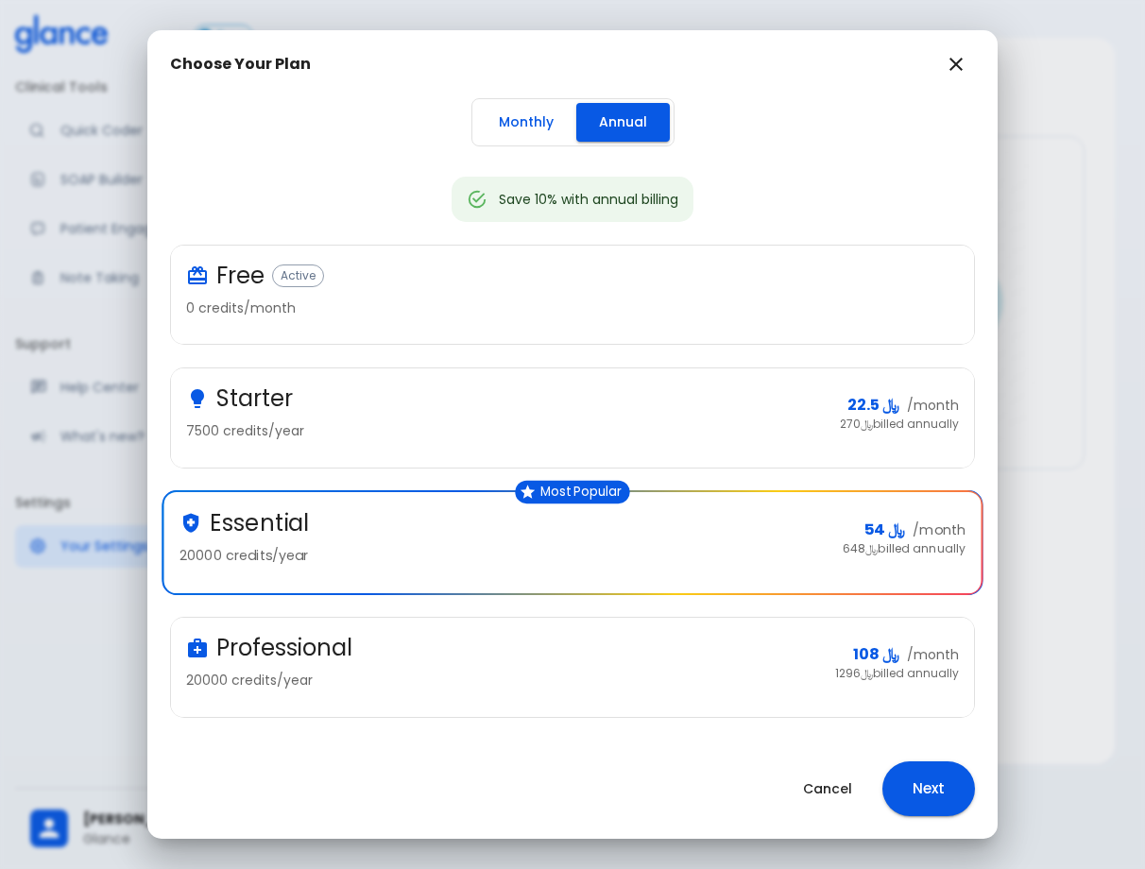
click at [551, 140] on button "Monthly" at bounding box center [526, 122] width 100 height 39
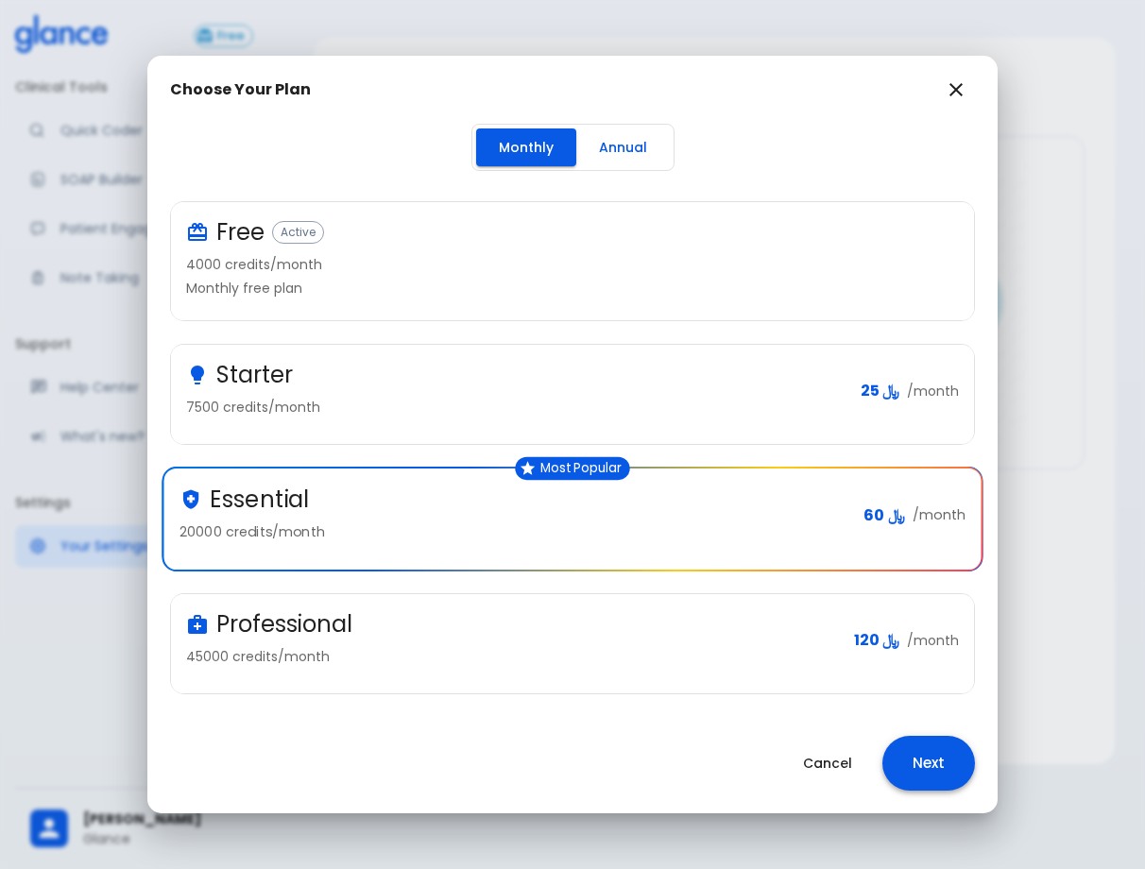
click at [940, 772] on button "Next" at bounding box center [928, 763] width 93 height 55
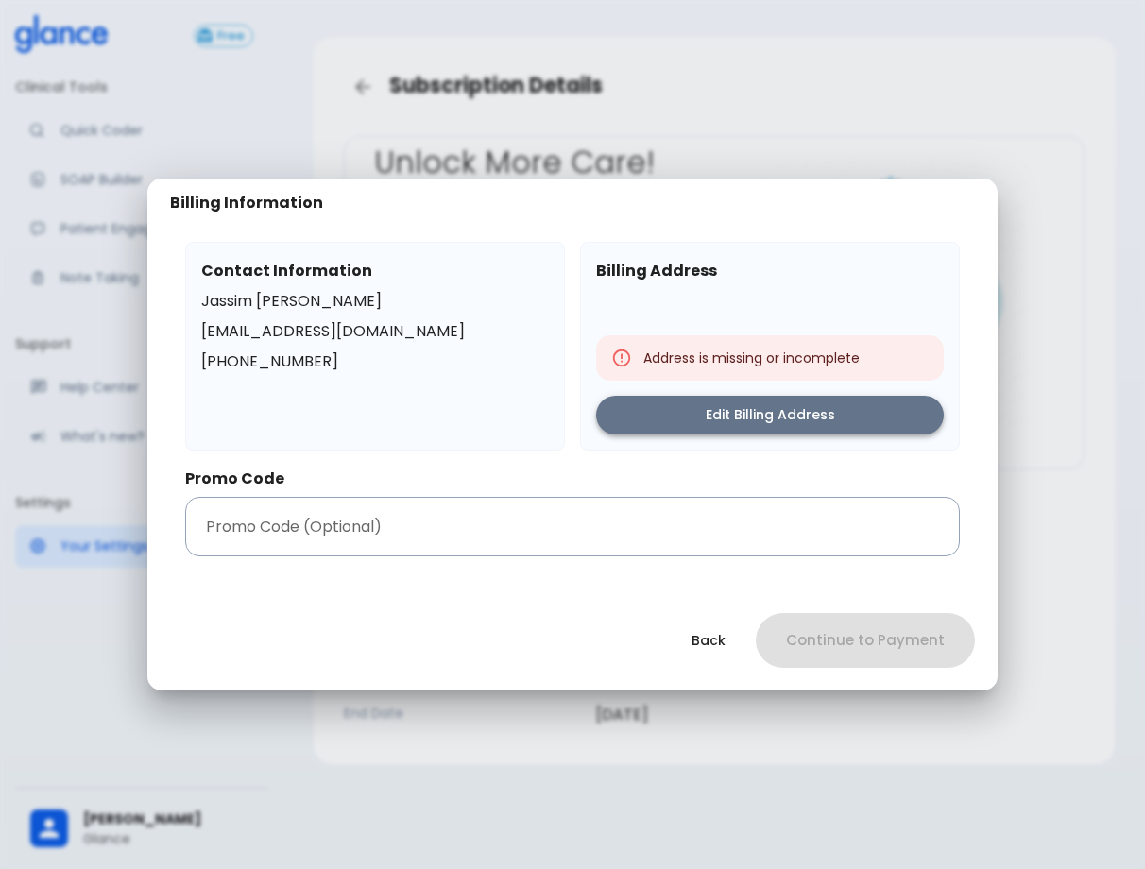
click at [781, 407] on button "Edit Billing Address" at bounding box center [770, 415] width 348 height 39
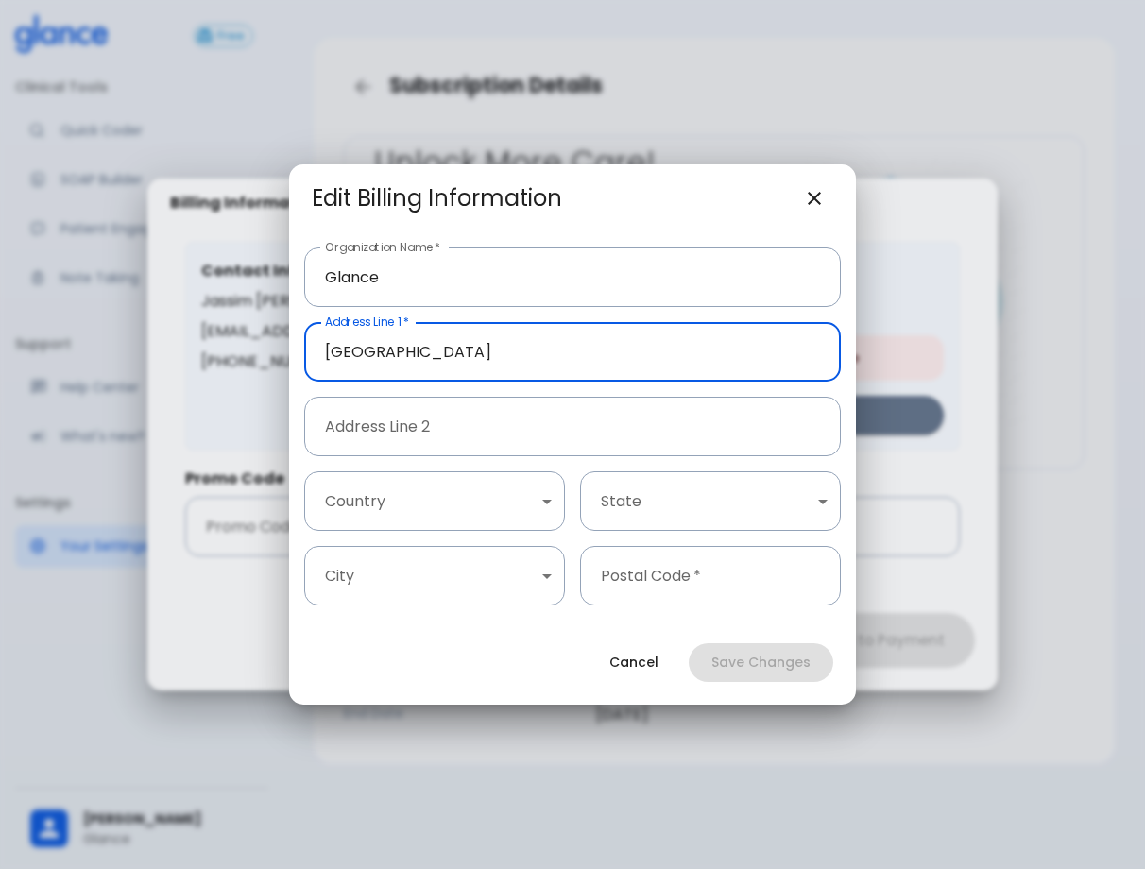
type input "Riyadh"
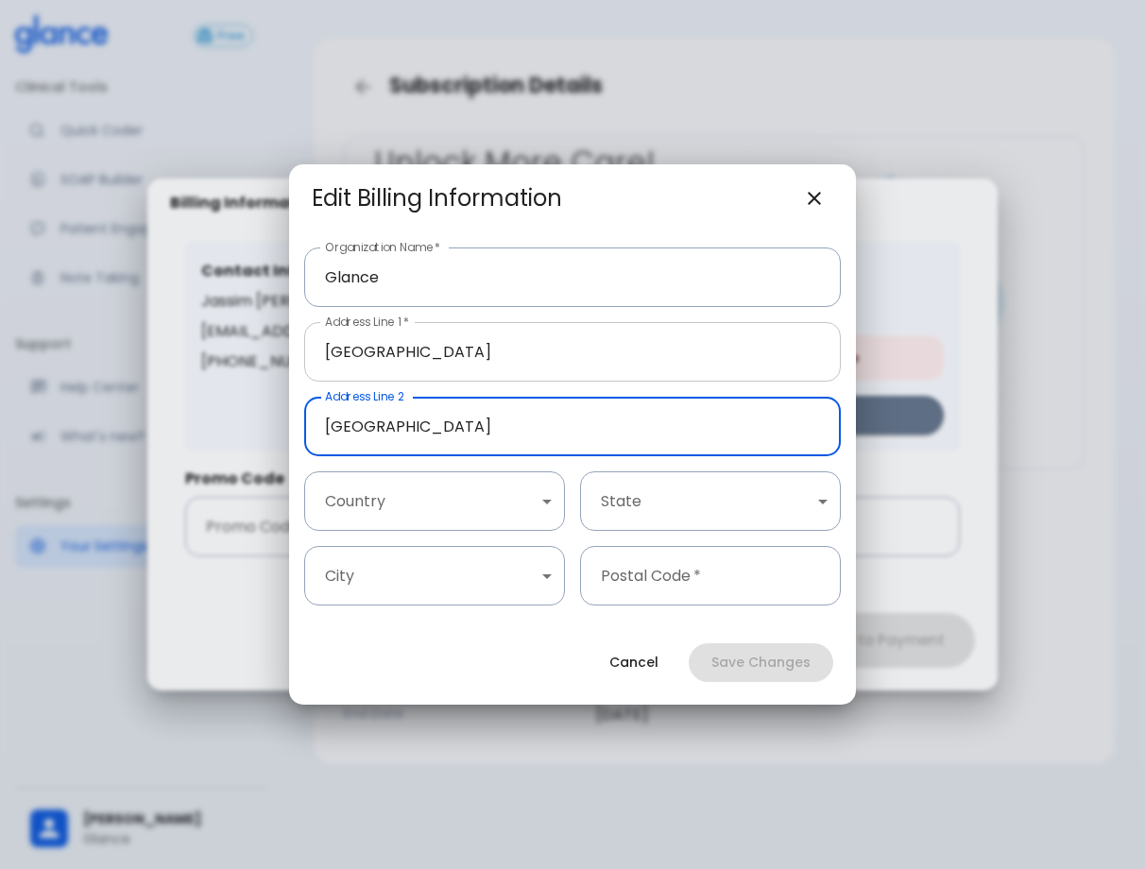
type input "Riyadh"
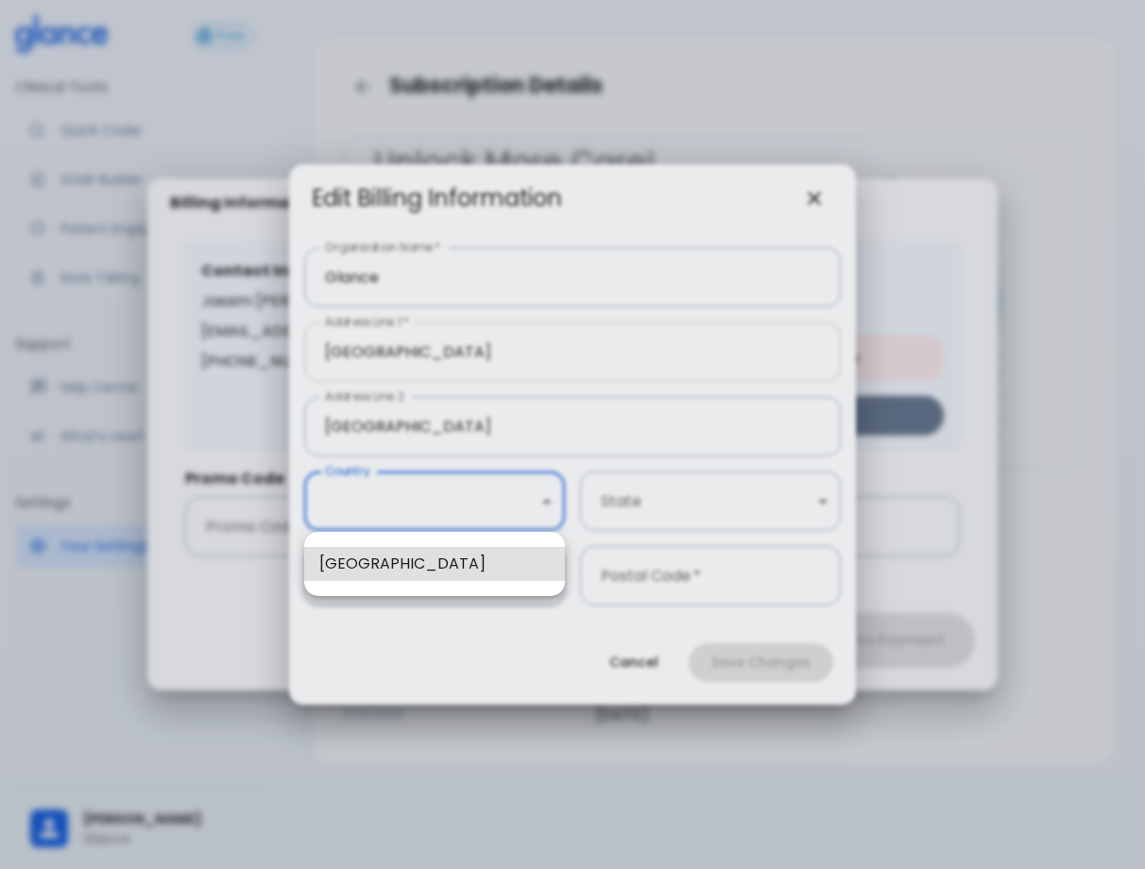
type input "1"
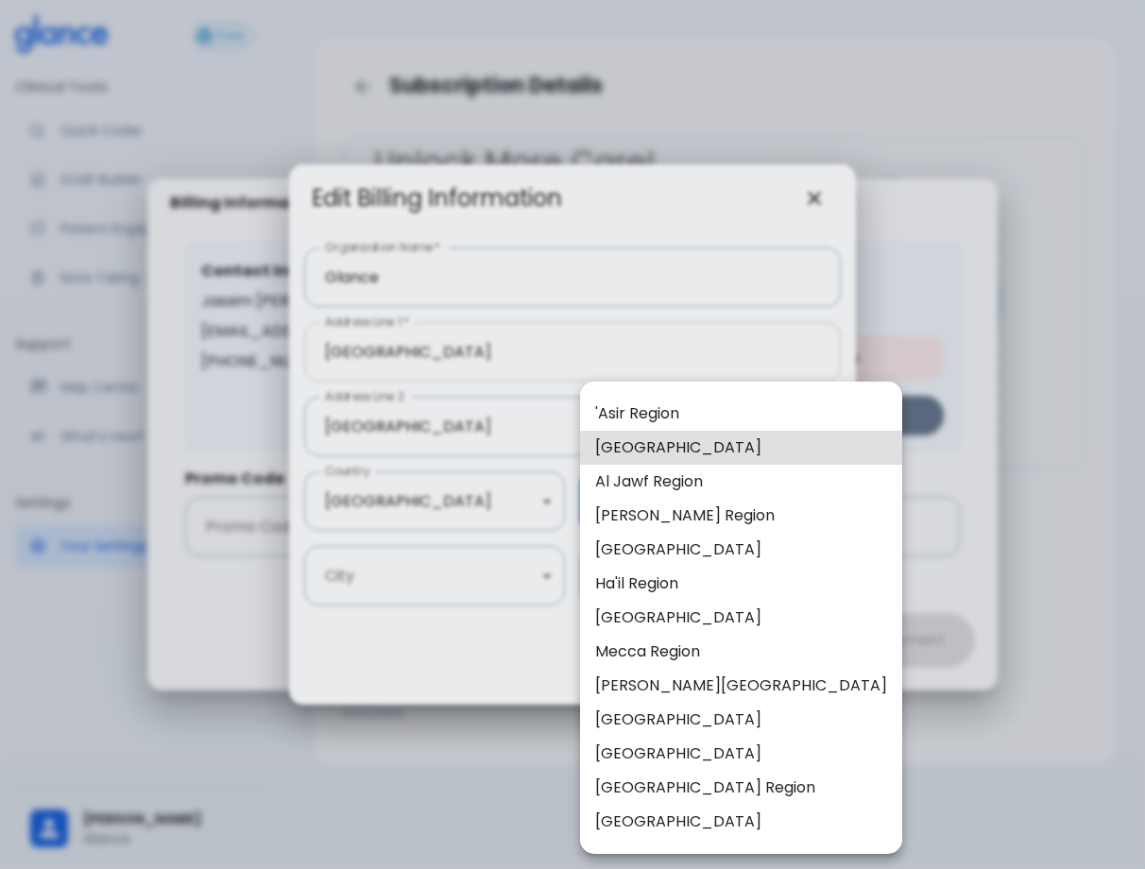
type input "13"
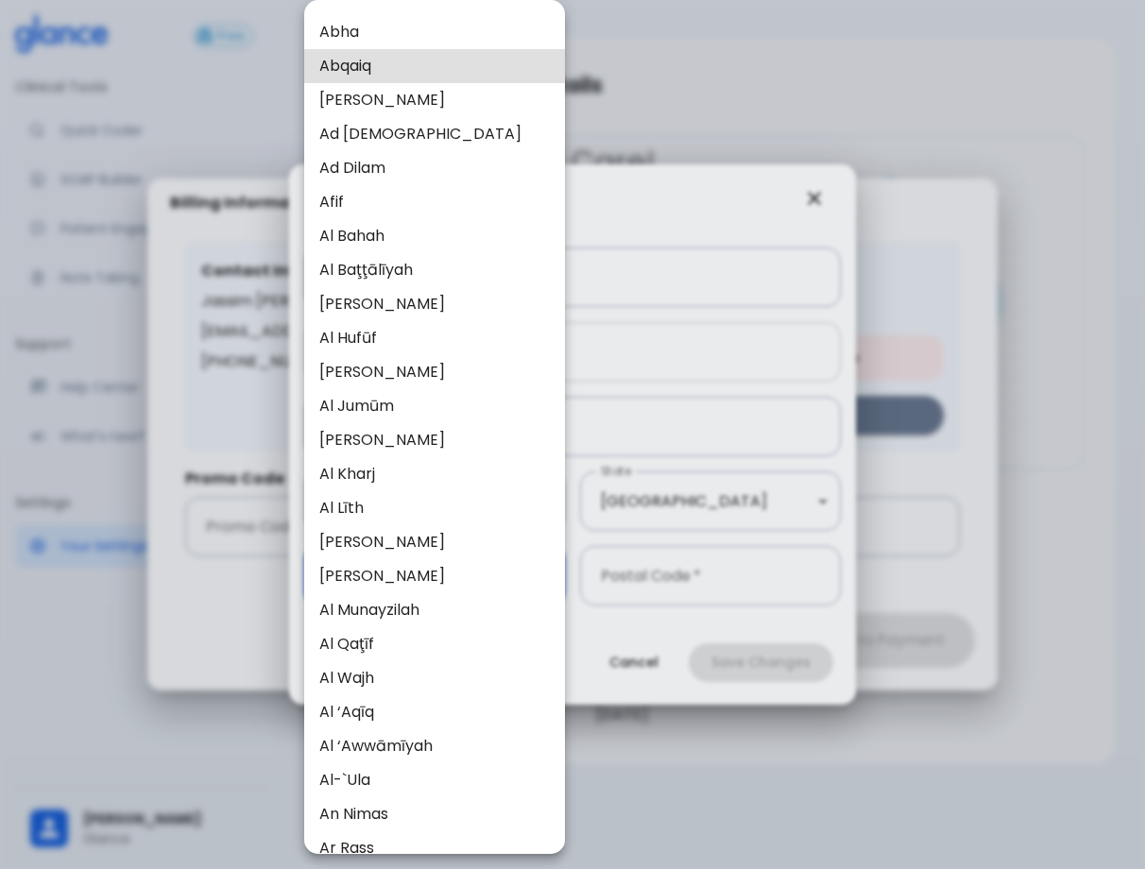
type input "29"
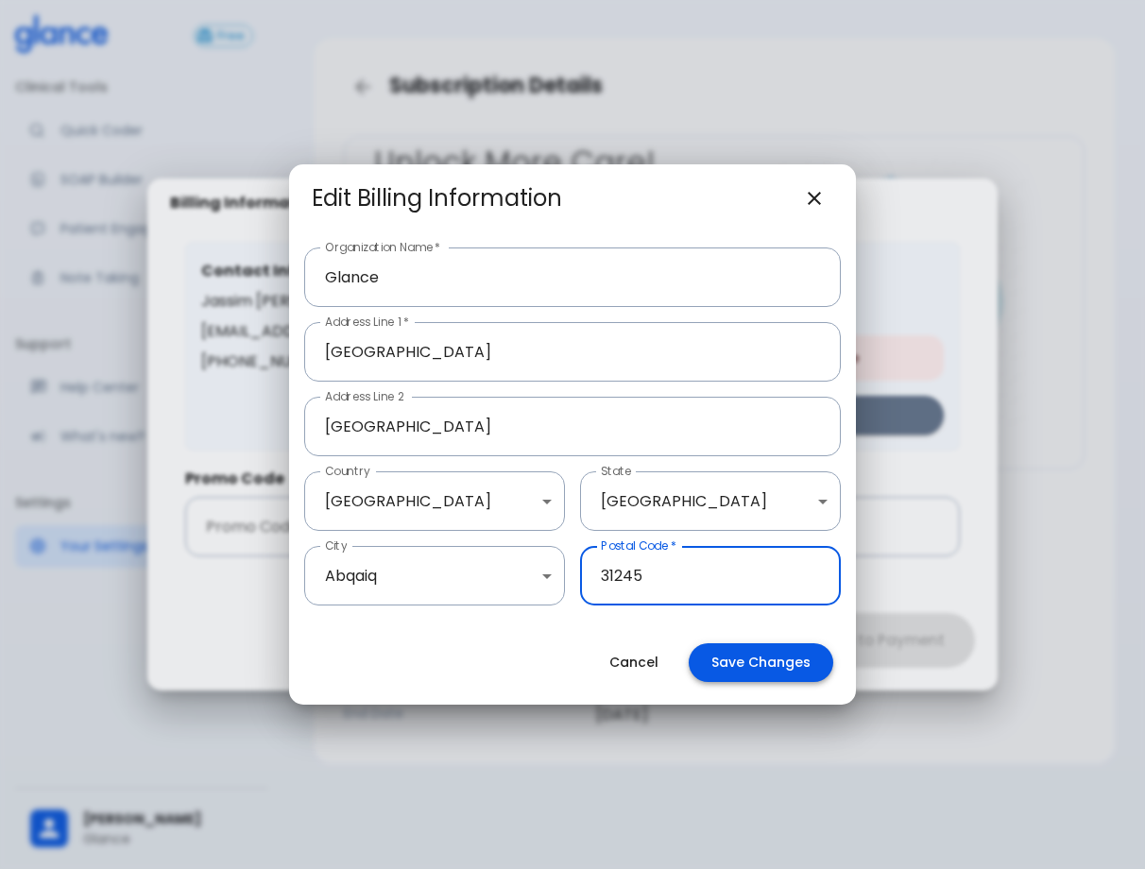
type input "31245"
click at [762, 652] on button "Save Changes" at bounding box center [761, 662] width 145 height 39
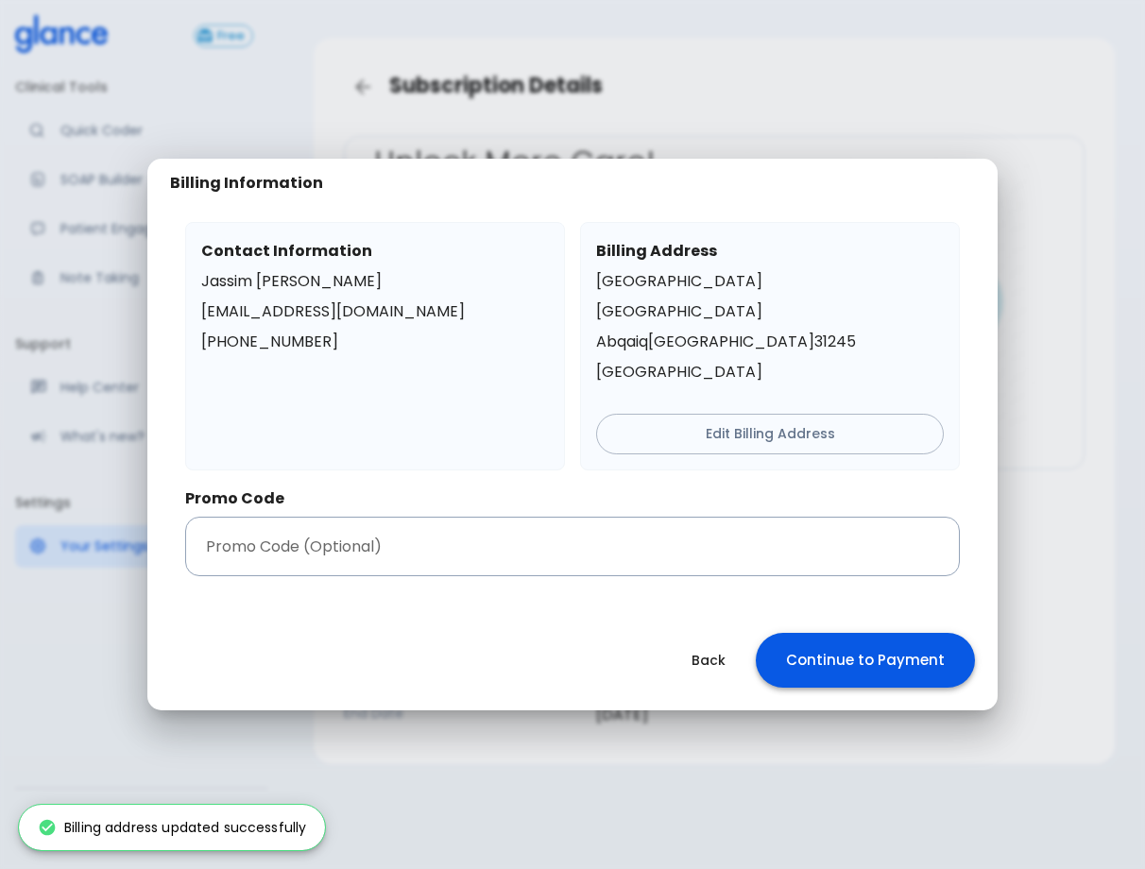
click at [863, 657] on button "Continue to Payment" at bounding box center [865, 660] width 219 height 55
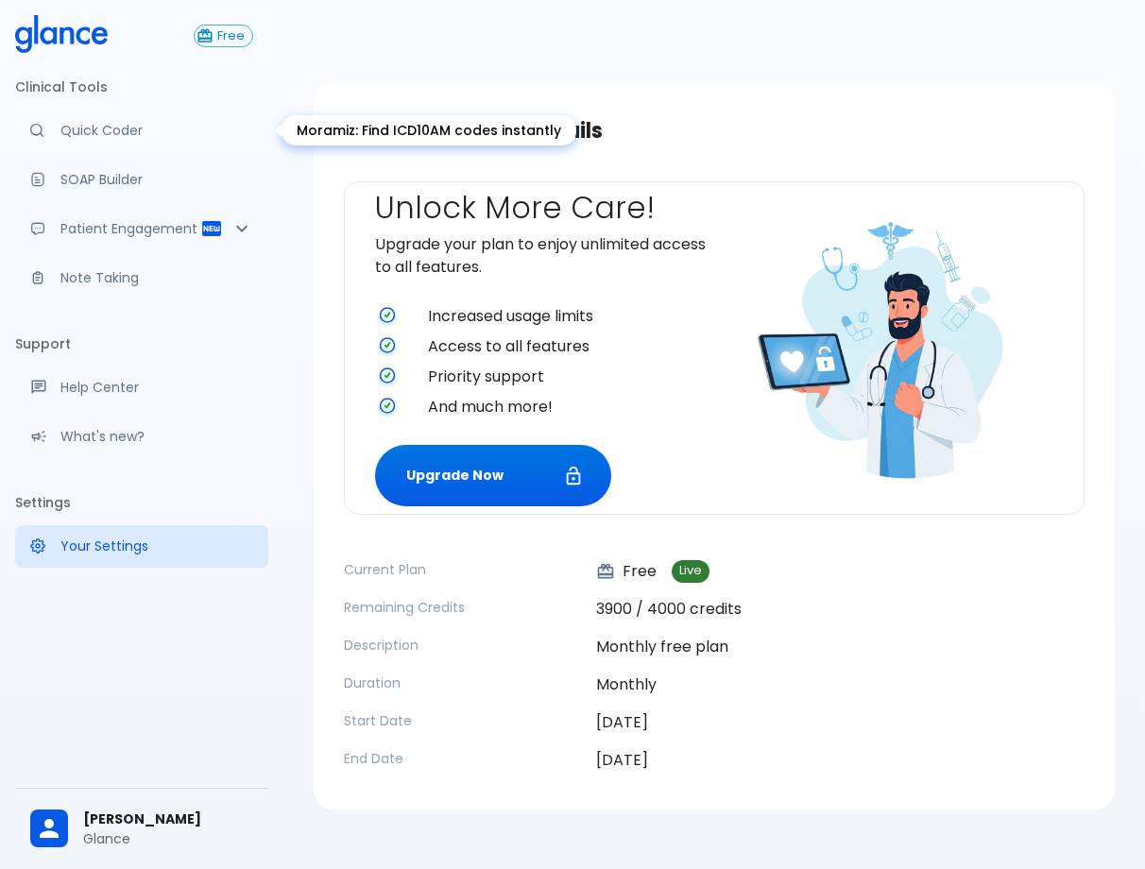
click at [125, 138] on p "Quick Coder" at bounding box center [156, 130] width 193 height 19
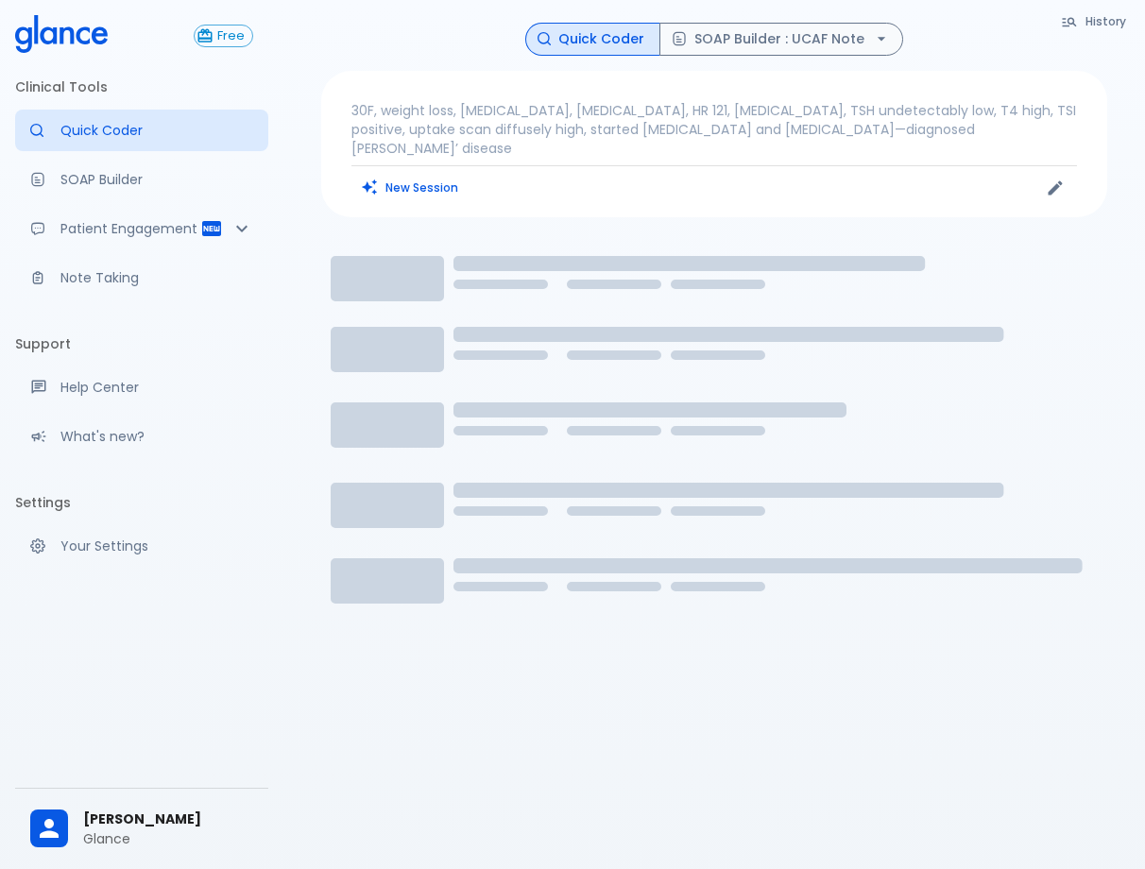
click at [101, 38] on icon at bounding box center [61, 34] width 93 height 38
